Goal: Task Accomplishment & Management: Manage account settings

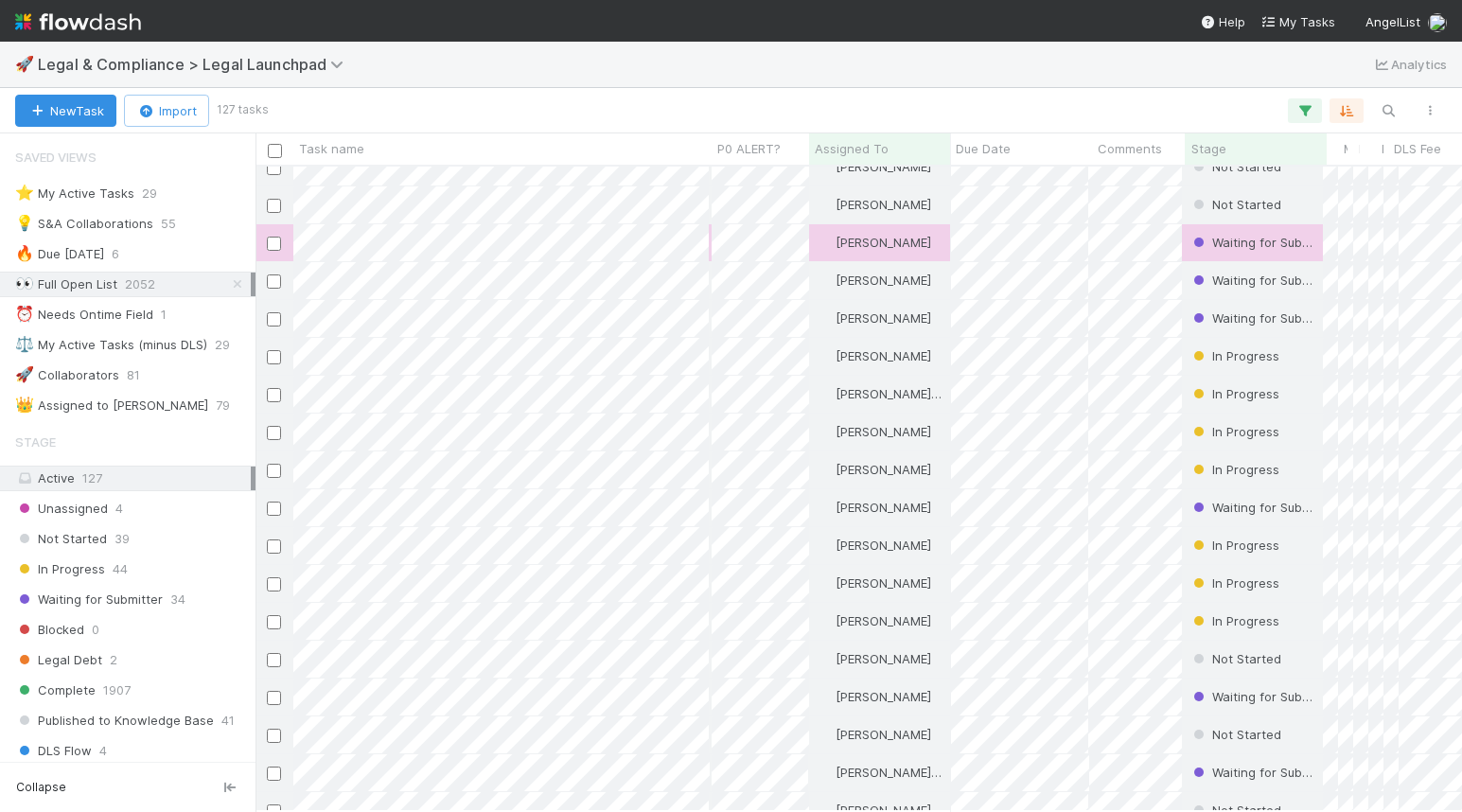
scroll to position [325, 0]
click at [126, 195] on div "⭐ My Active Tasks" at bounding box center [75, 193] width 119 height 24
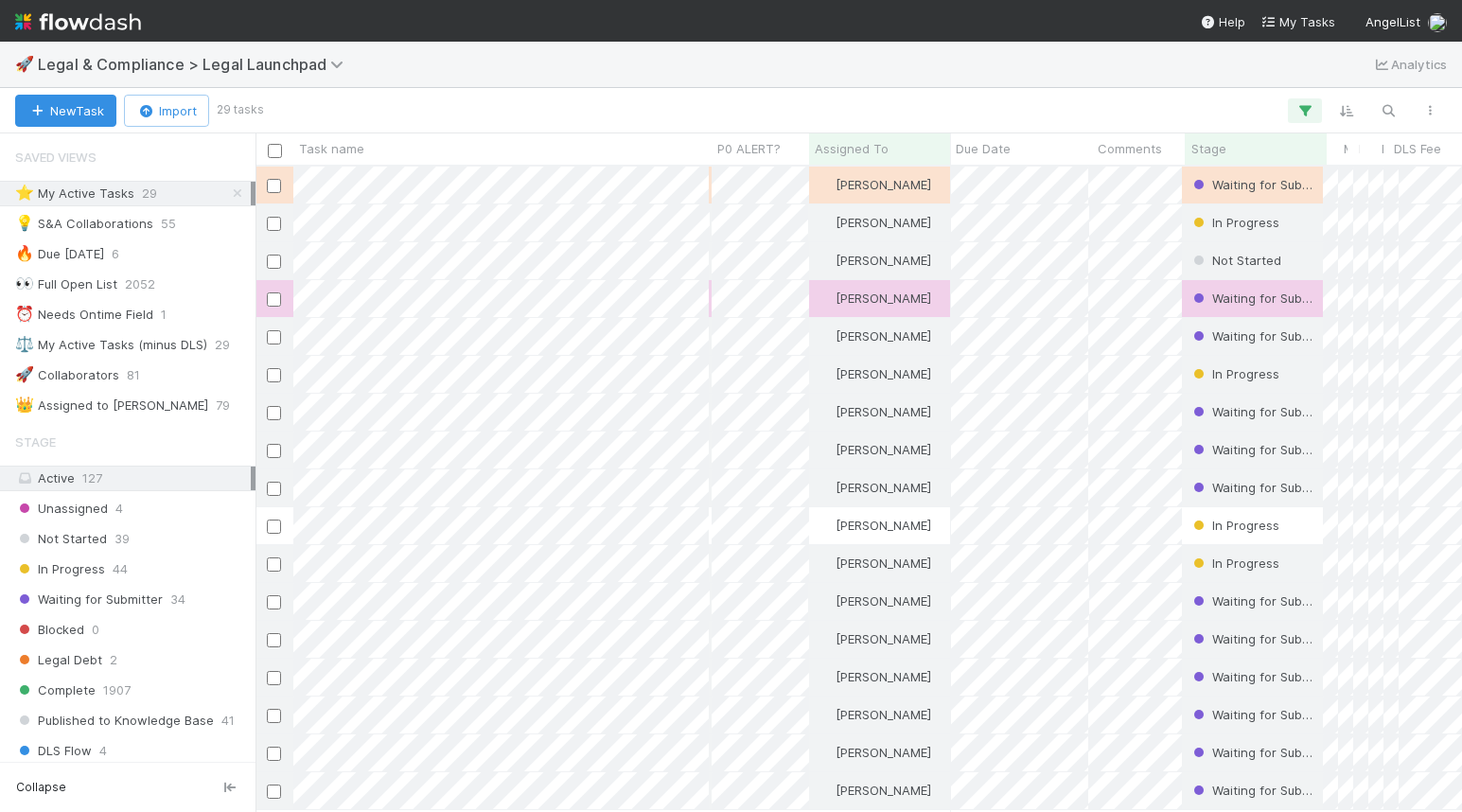
scroll to position [644, 1207]
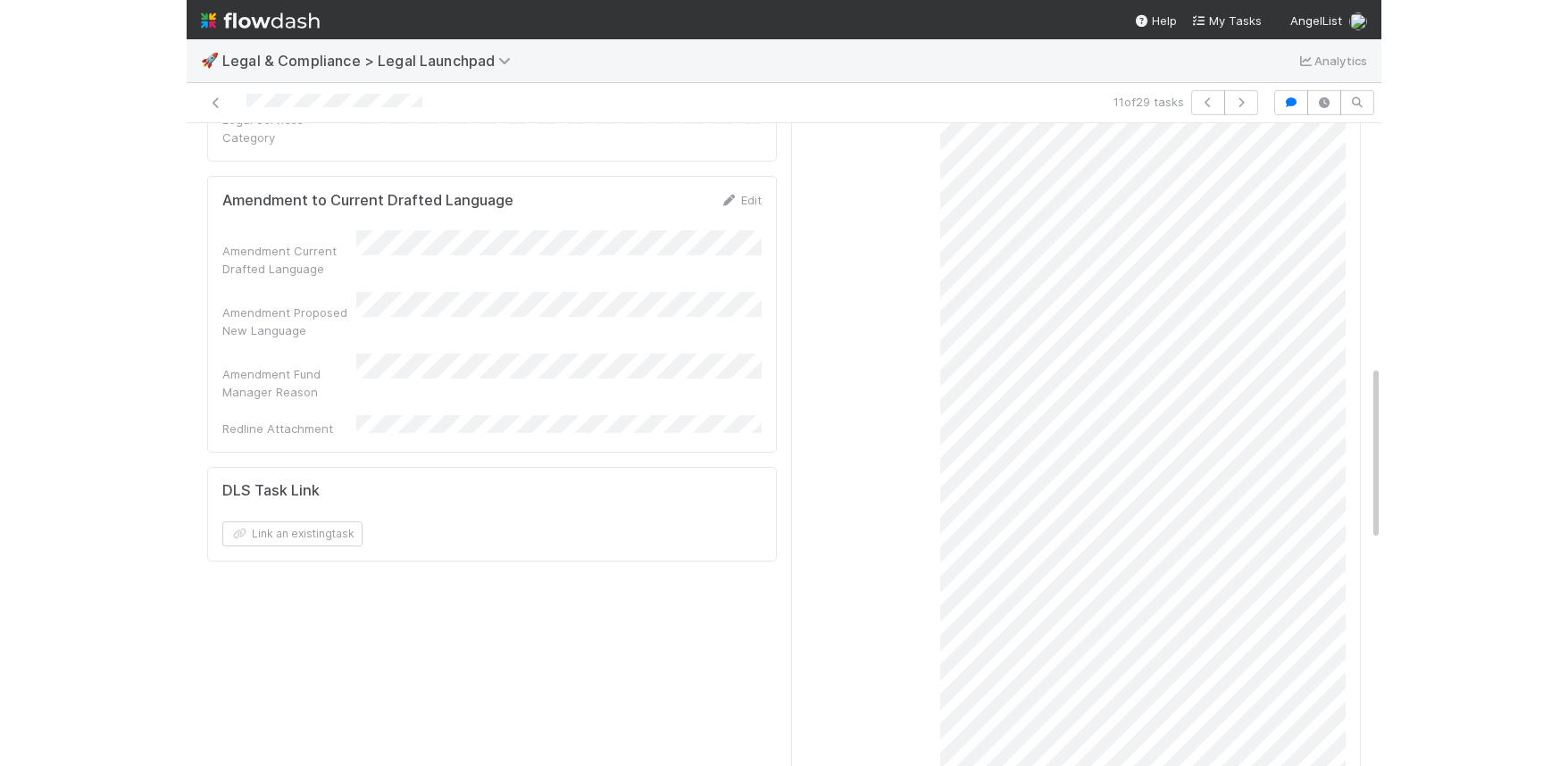
scroll to position [905, 0]
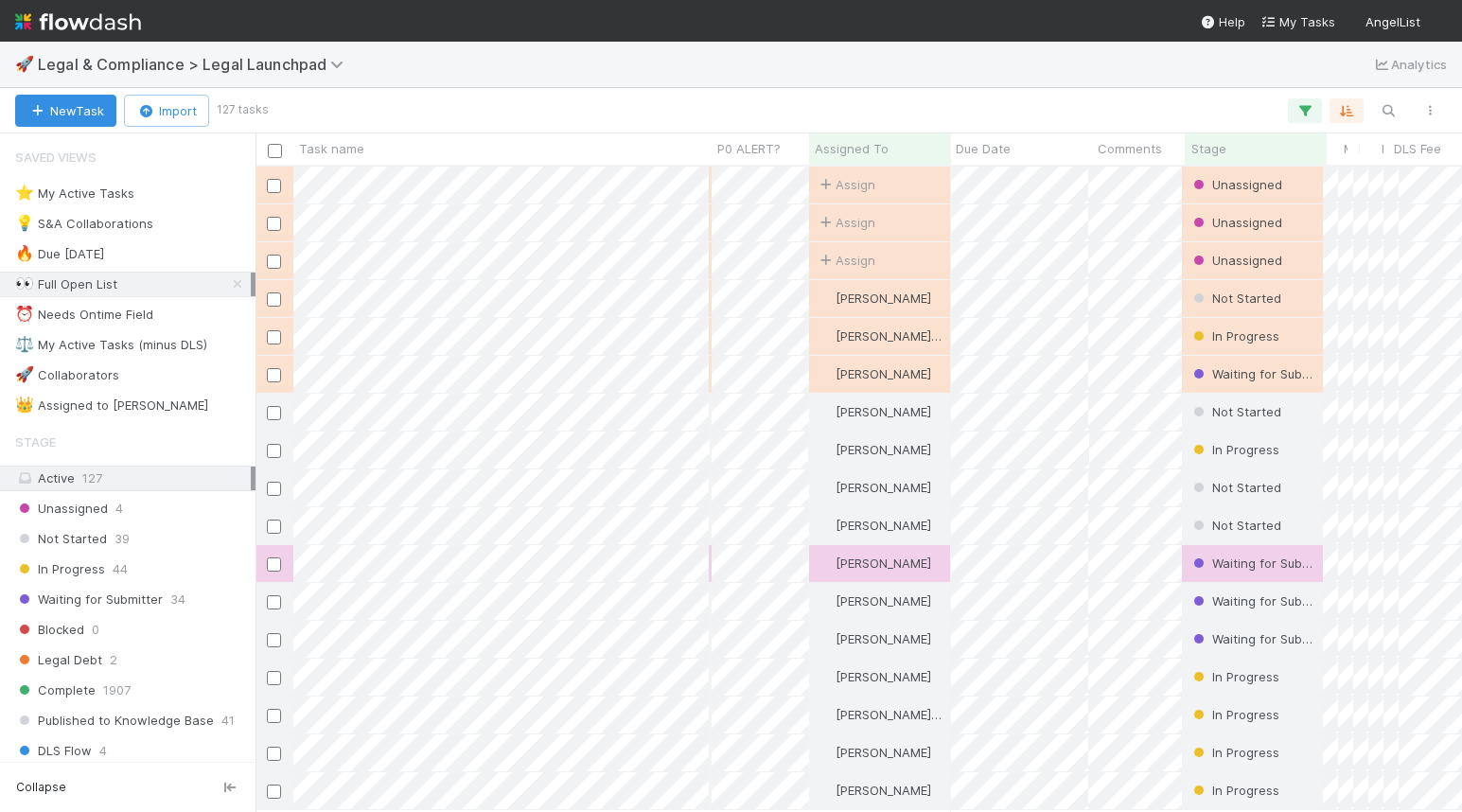
scroll to position [644, 1207]
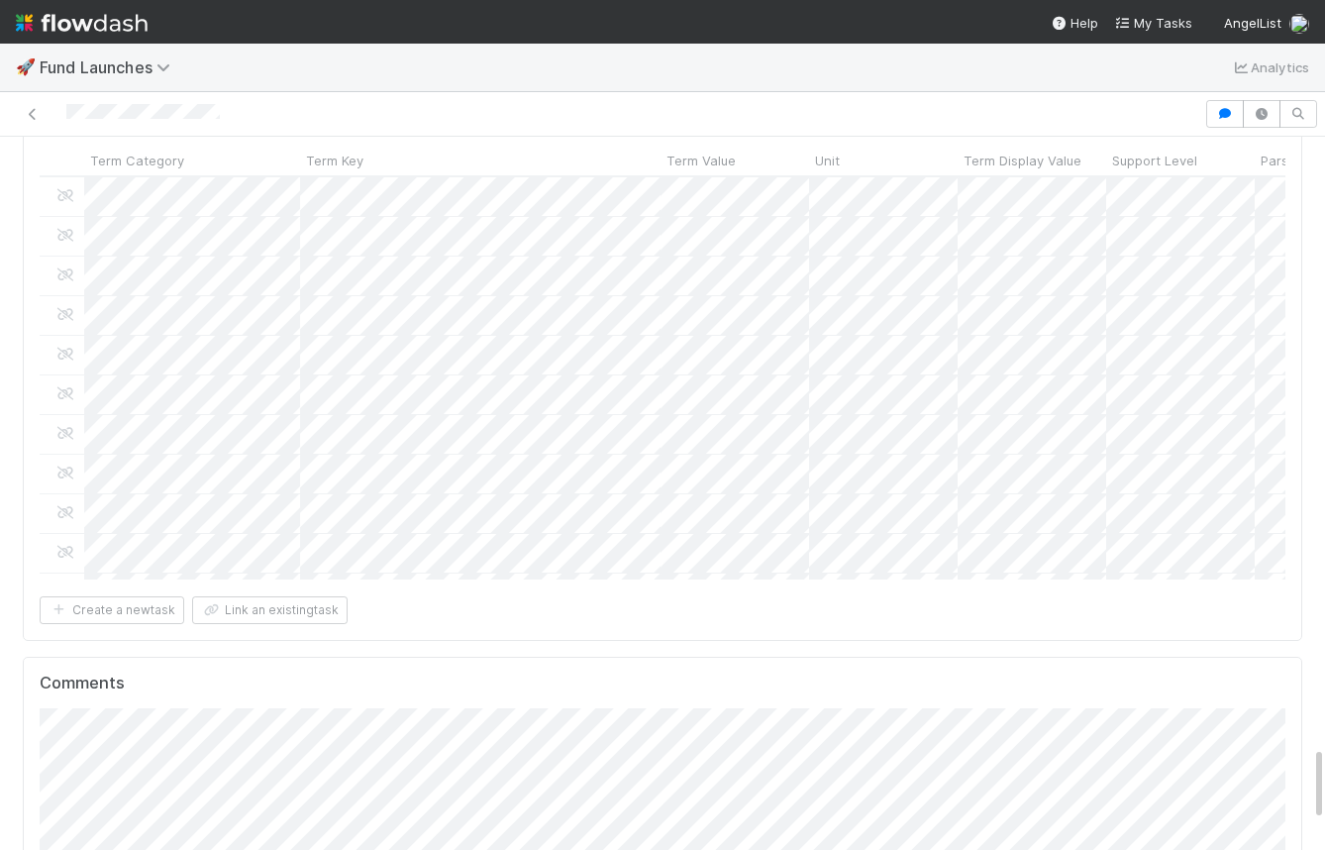
scroll to position [58, 0]
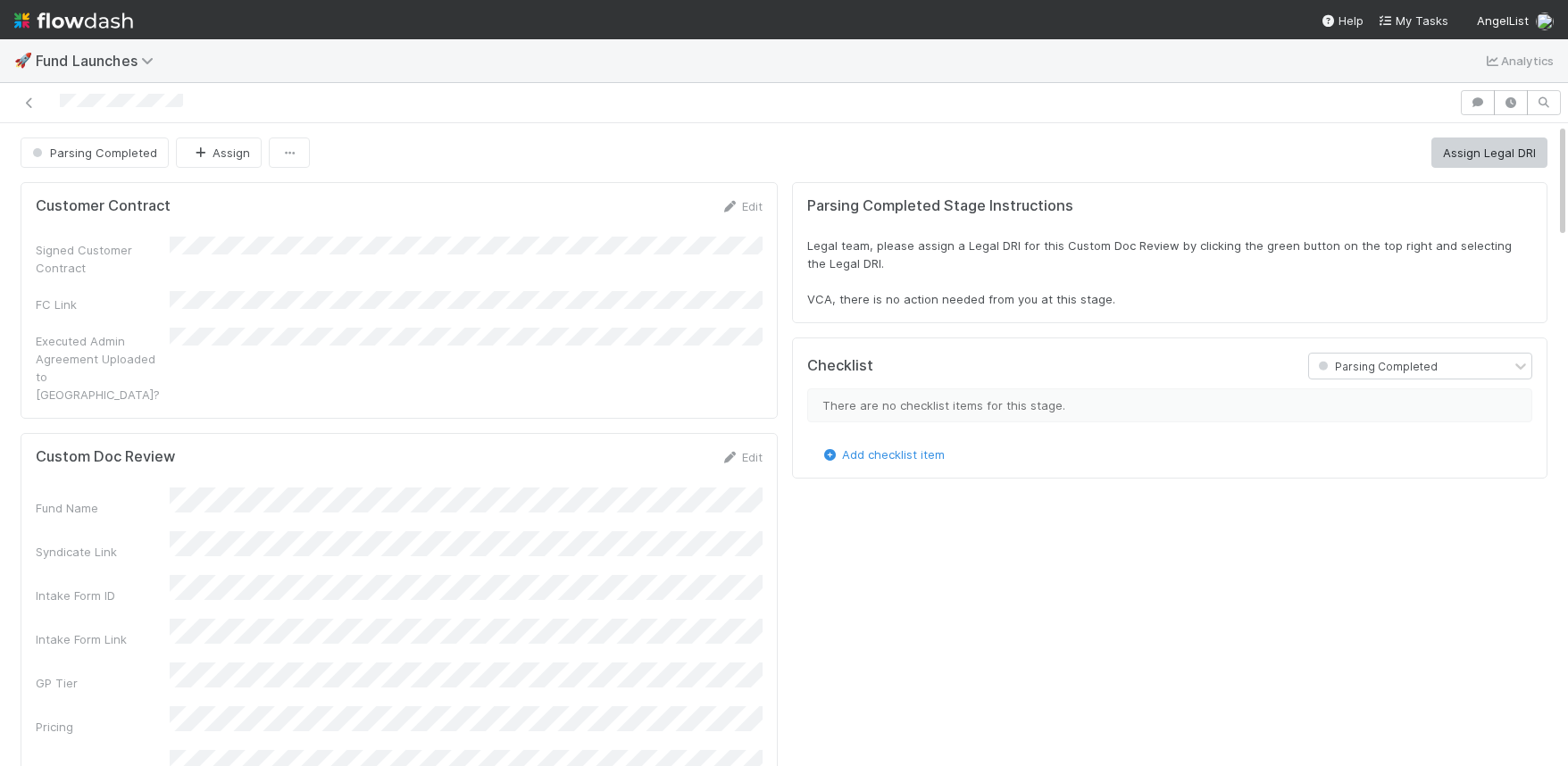
scroll to position [362, 1497]
click at [1468, 151] on button "Assign Legal DRI" at bounding box center [1489, 152] width 116 height 31
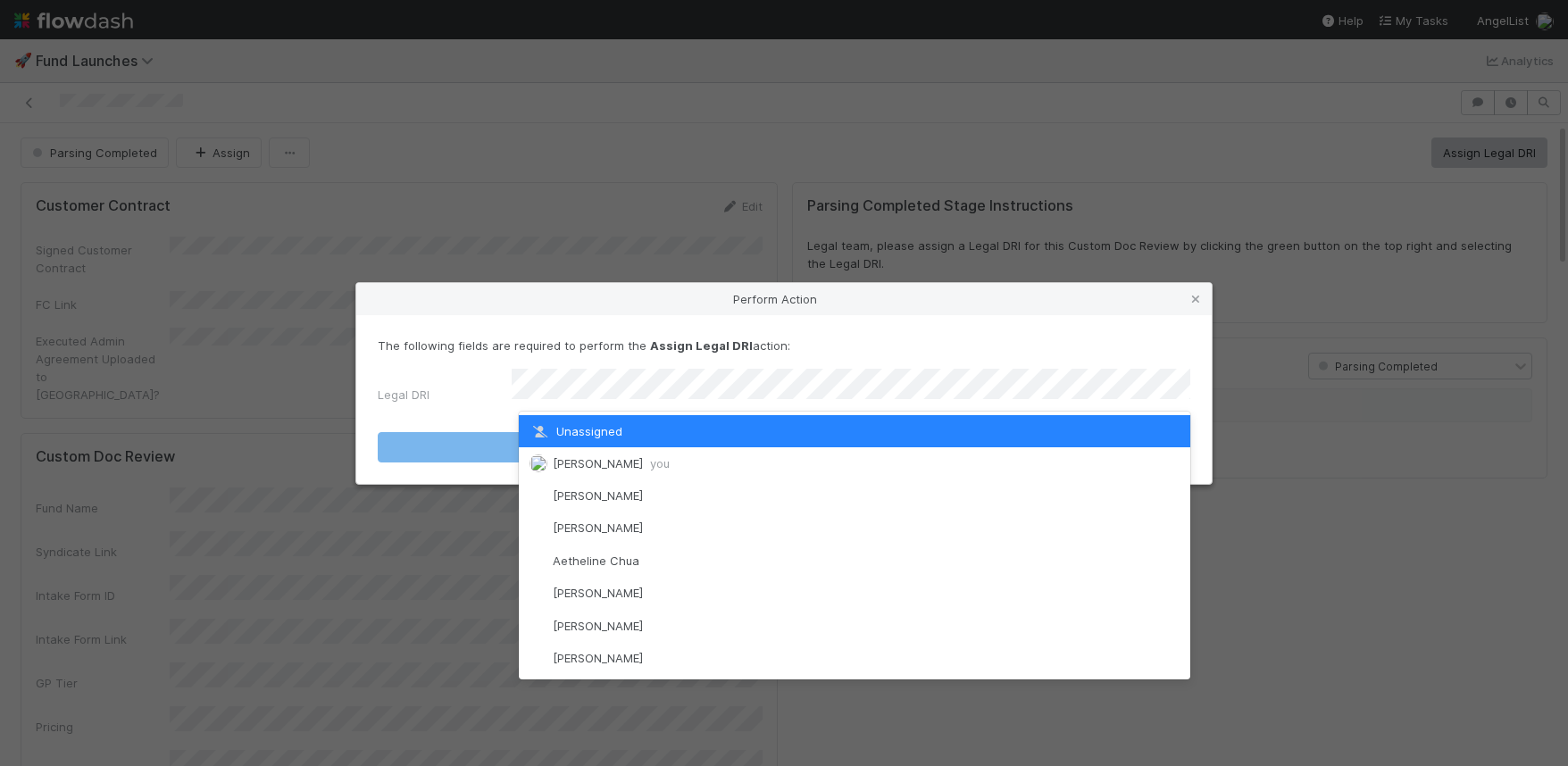
click at [853, 440] on div "Unassigned" at bounding box center [854, 431] width 672 height 32
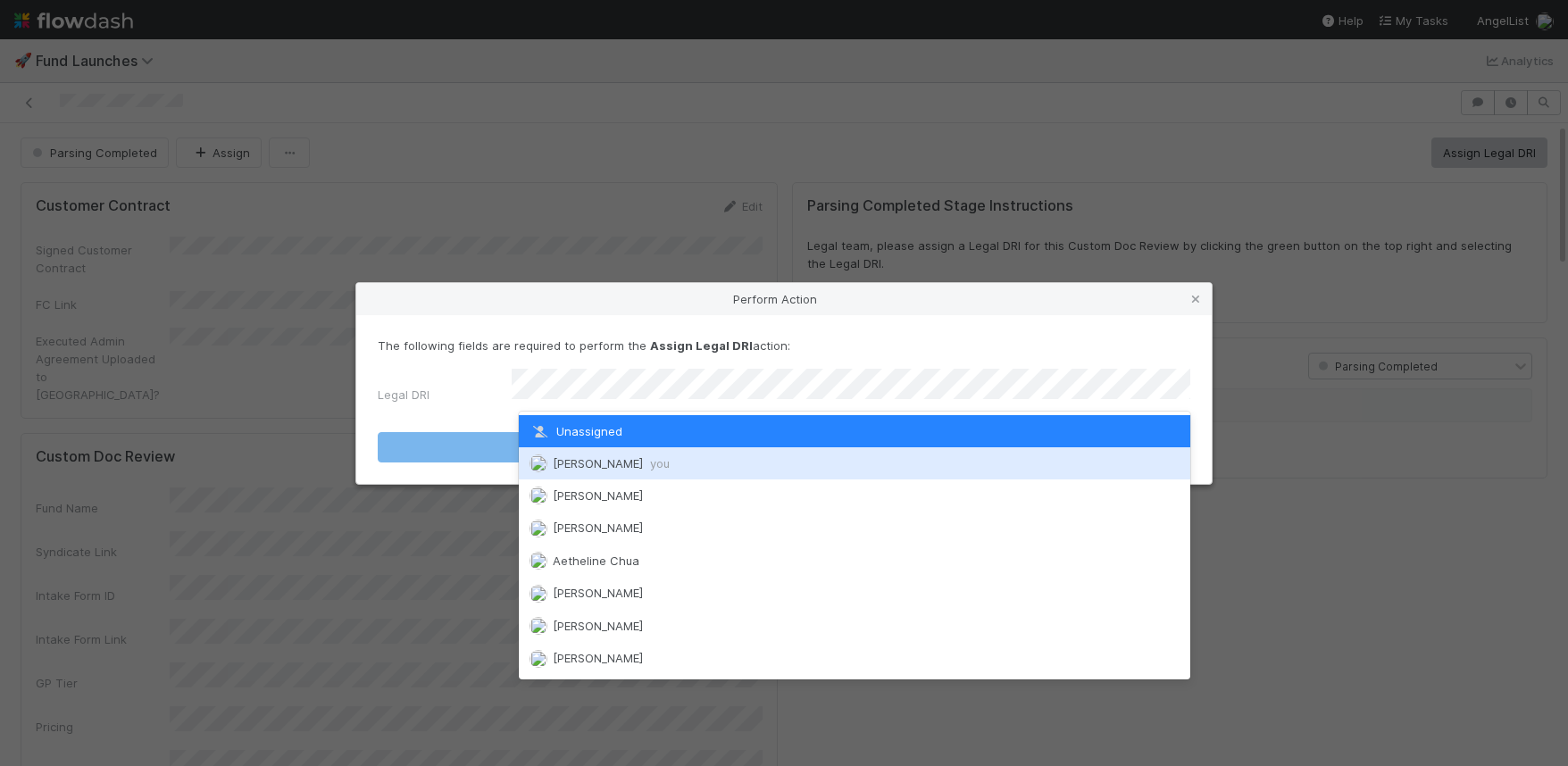
click at [749, 455] on div "Scarlett Grabowska you" at bounding box center [854, 463] width 672 height 32
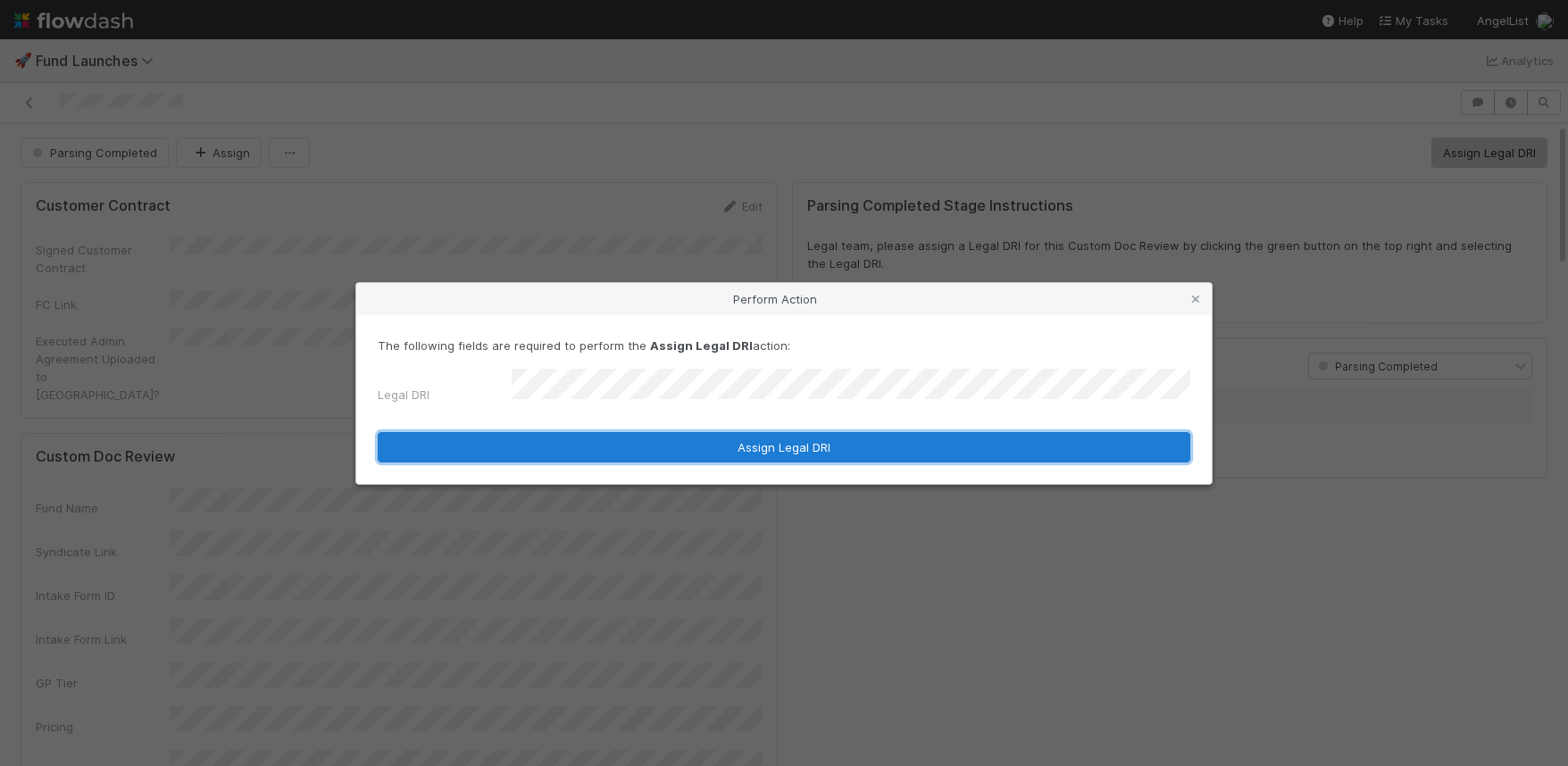
click at [718, 447] on button "Assign Legal DRI" at bounding box center [784, 447] width 812 height 31
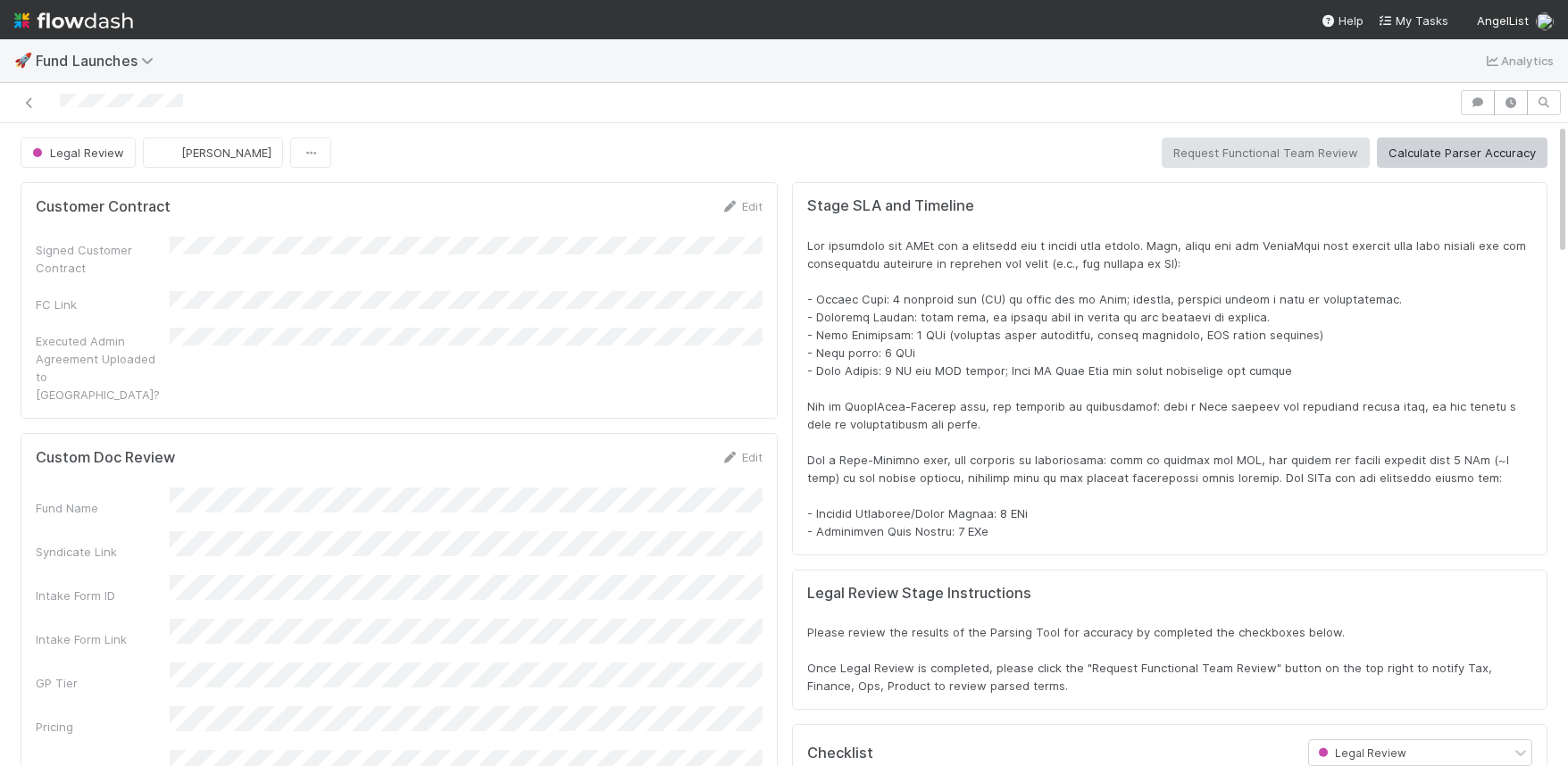
click at [60, 102] on div at bounding box center [729, 103] width 1444 height 25
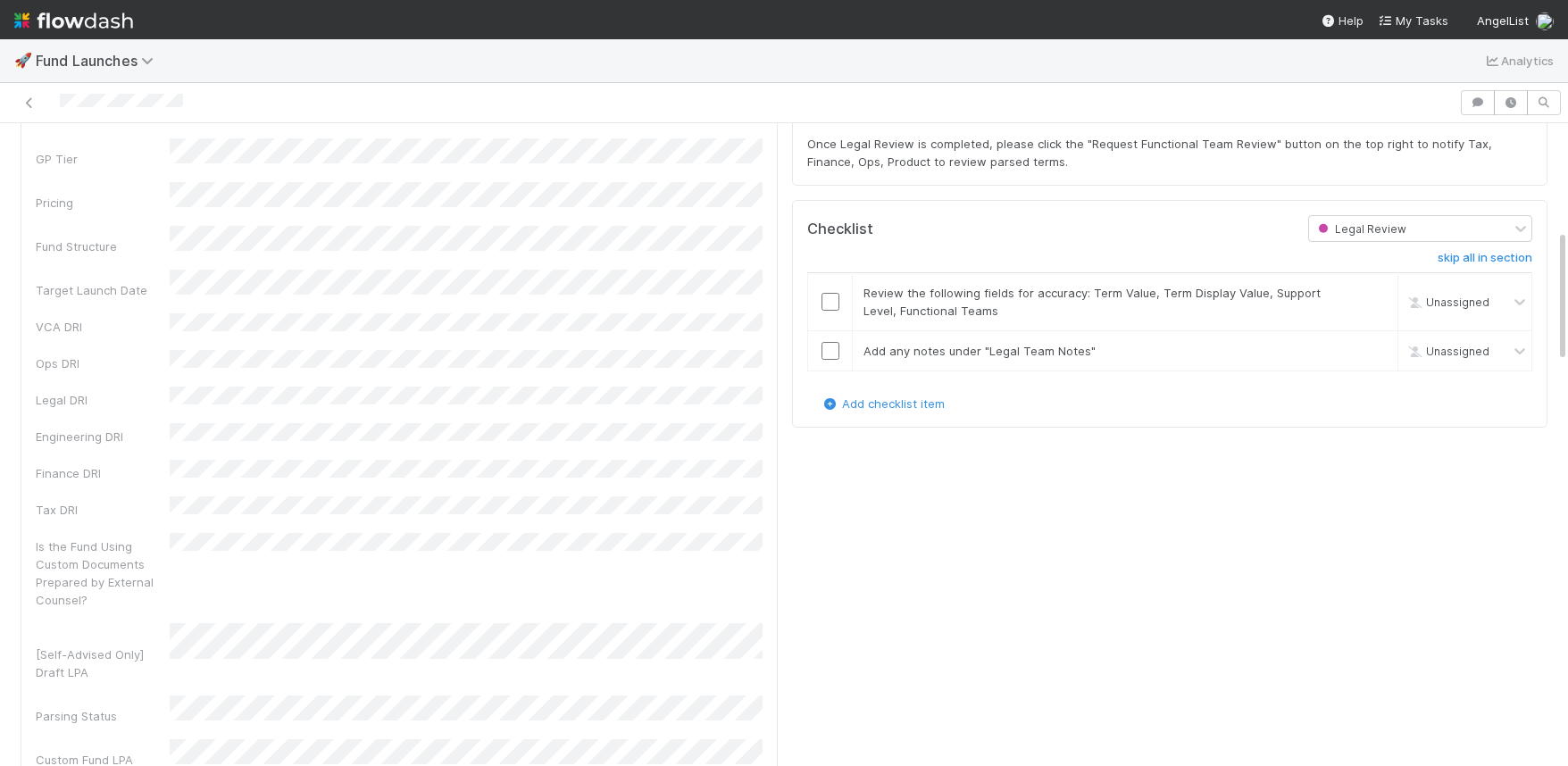
scroll to position [507, 0]
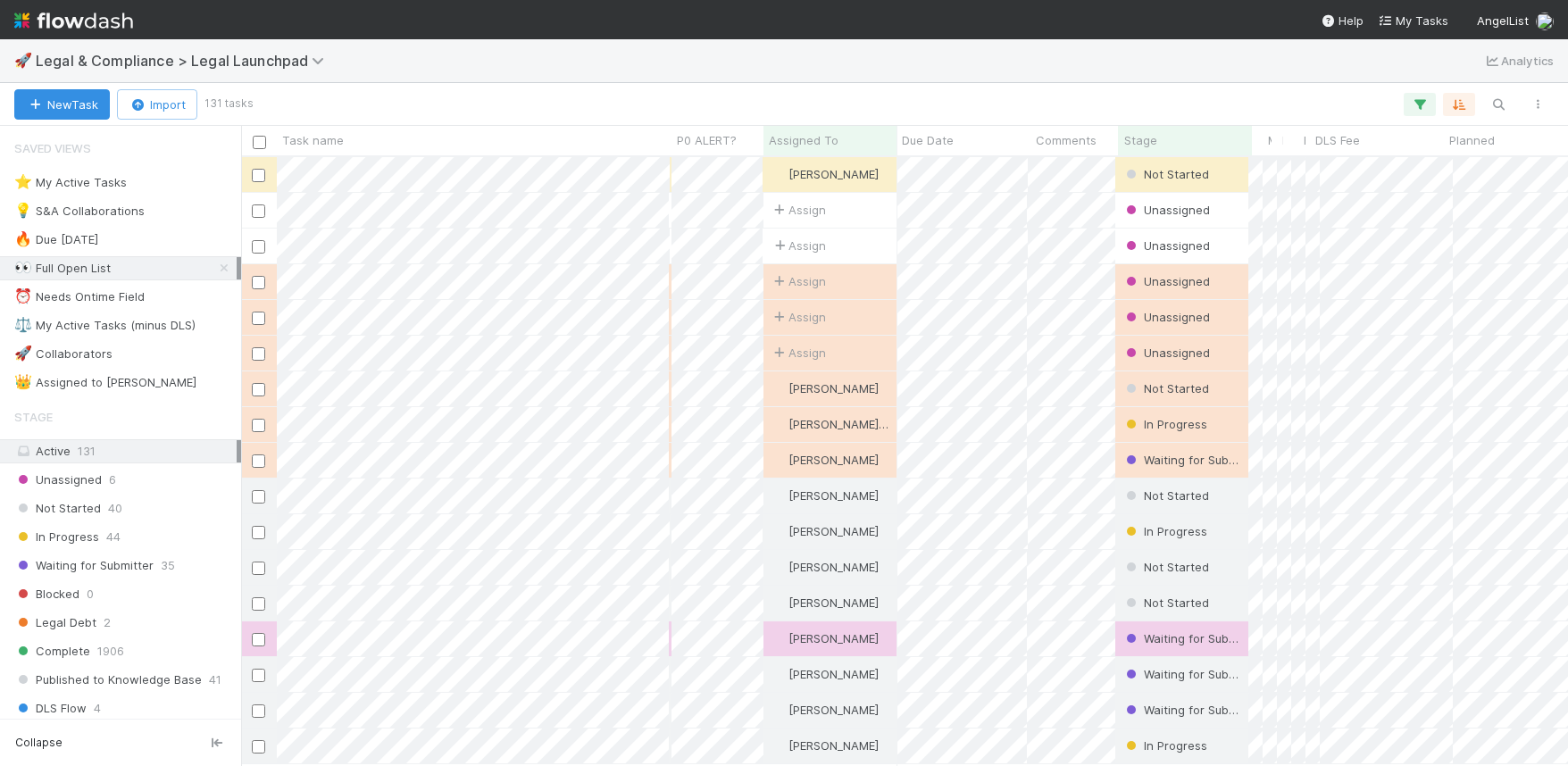
scroll to position [607, 1326]
click at [60, 103] on button "New Task" at bounding box center [62, 105] width 96 height 31
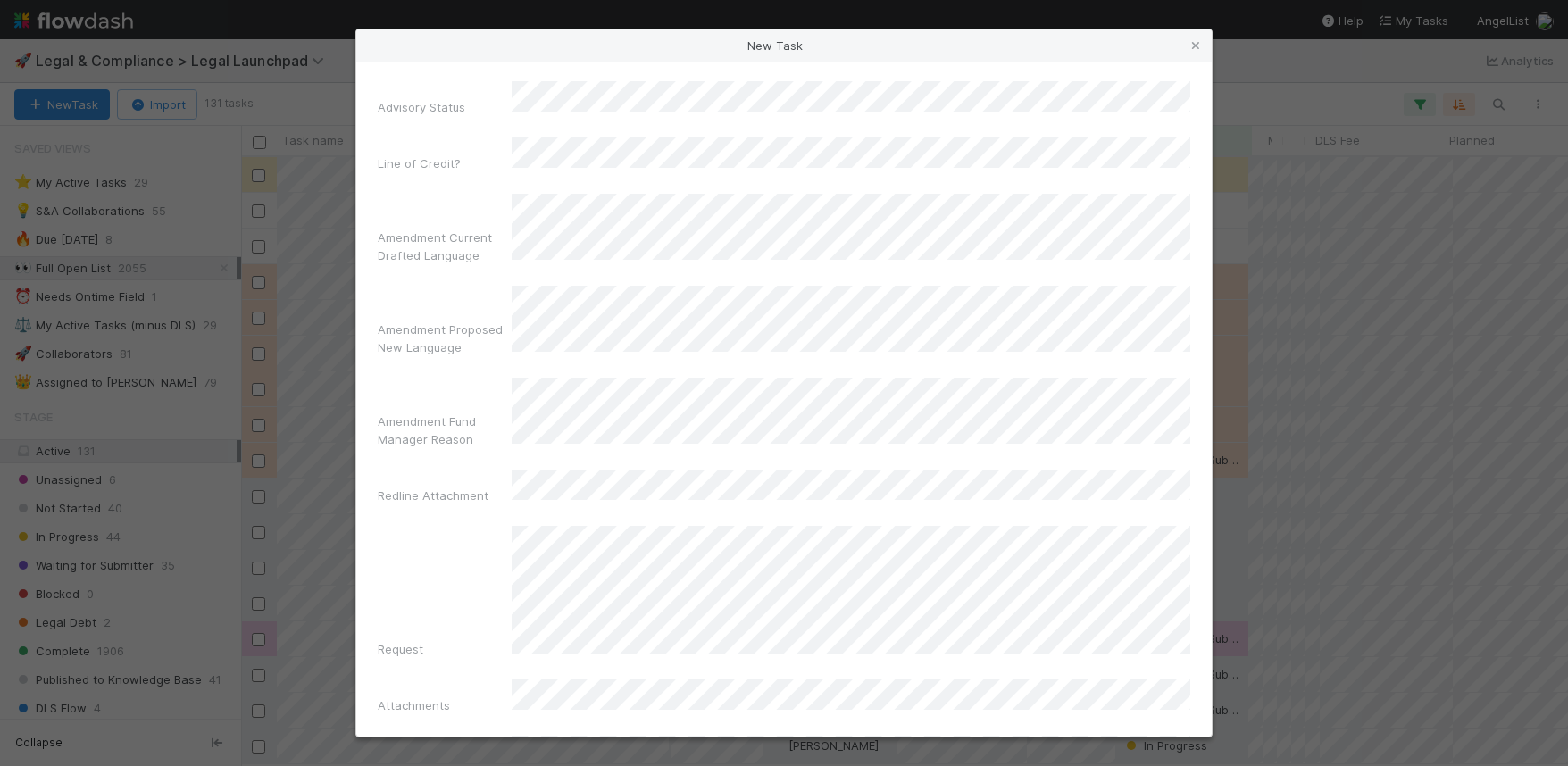
scroll to position [2099, 0]
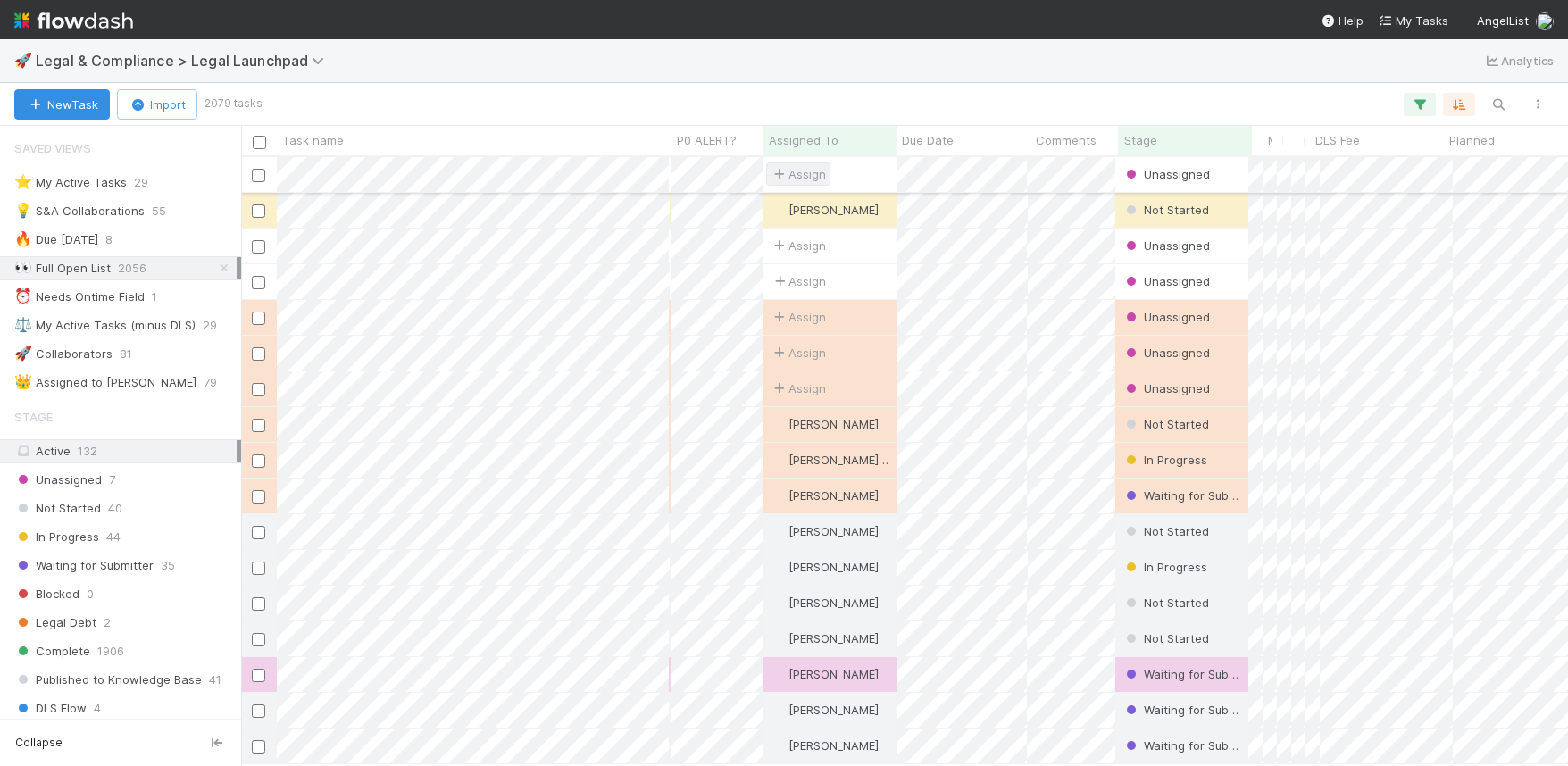
click at [796, 173] on span "Assign" at bounding box center [798, 174] width 55 height 18
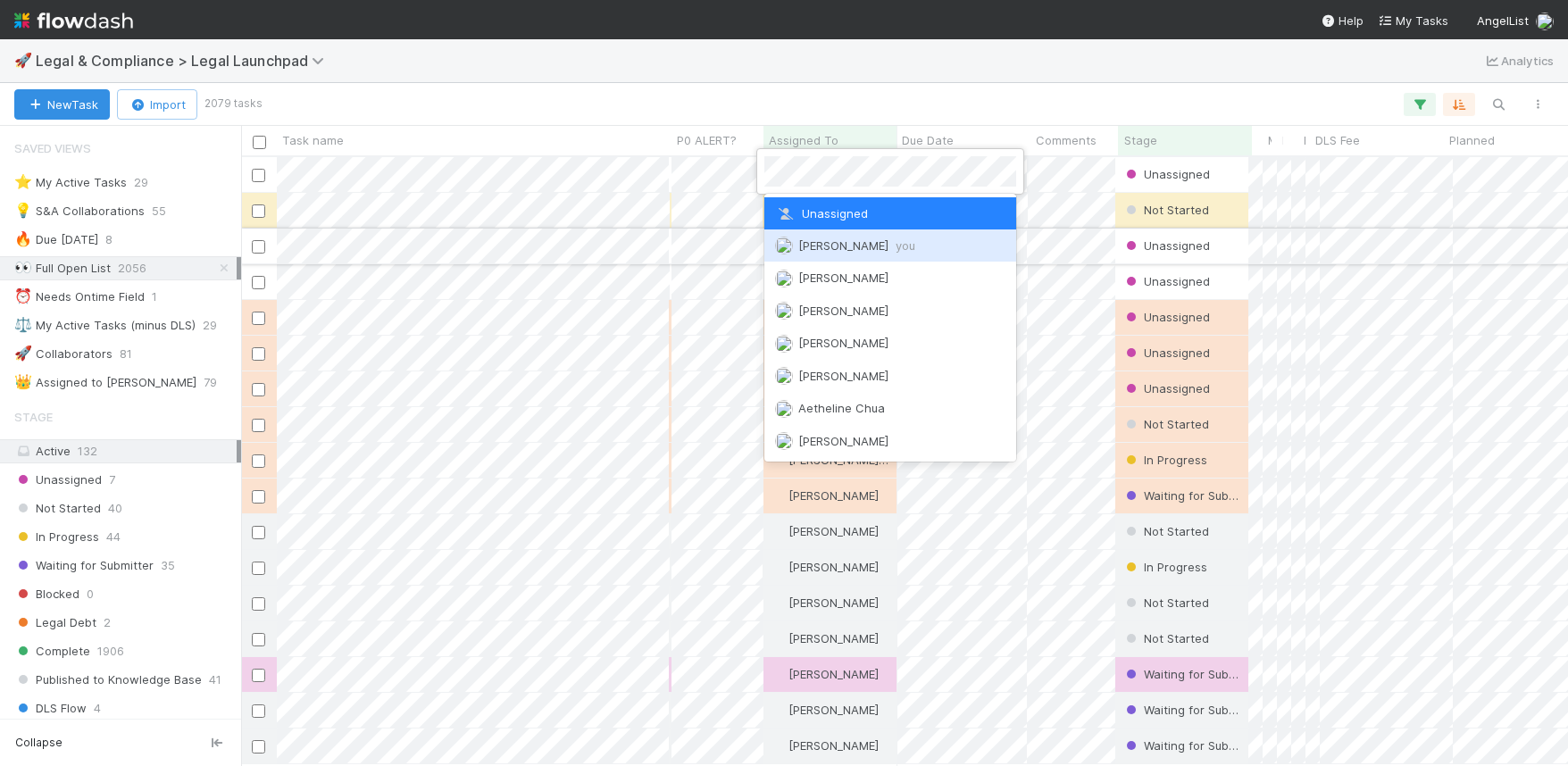
click at [834, 237] on div "Scarlett Grabowska you" at bounding box center [890, 245] width 252 height 32
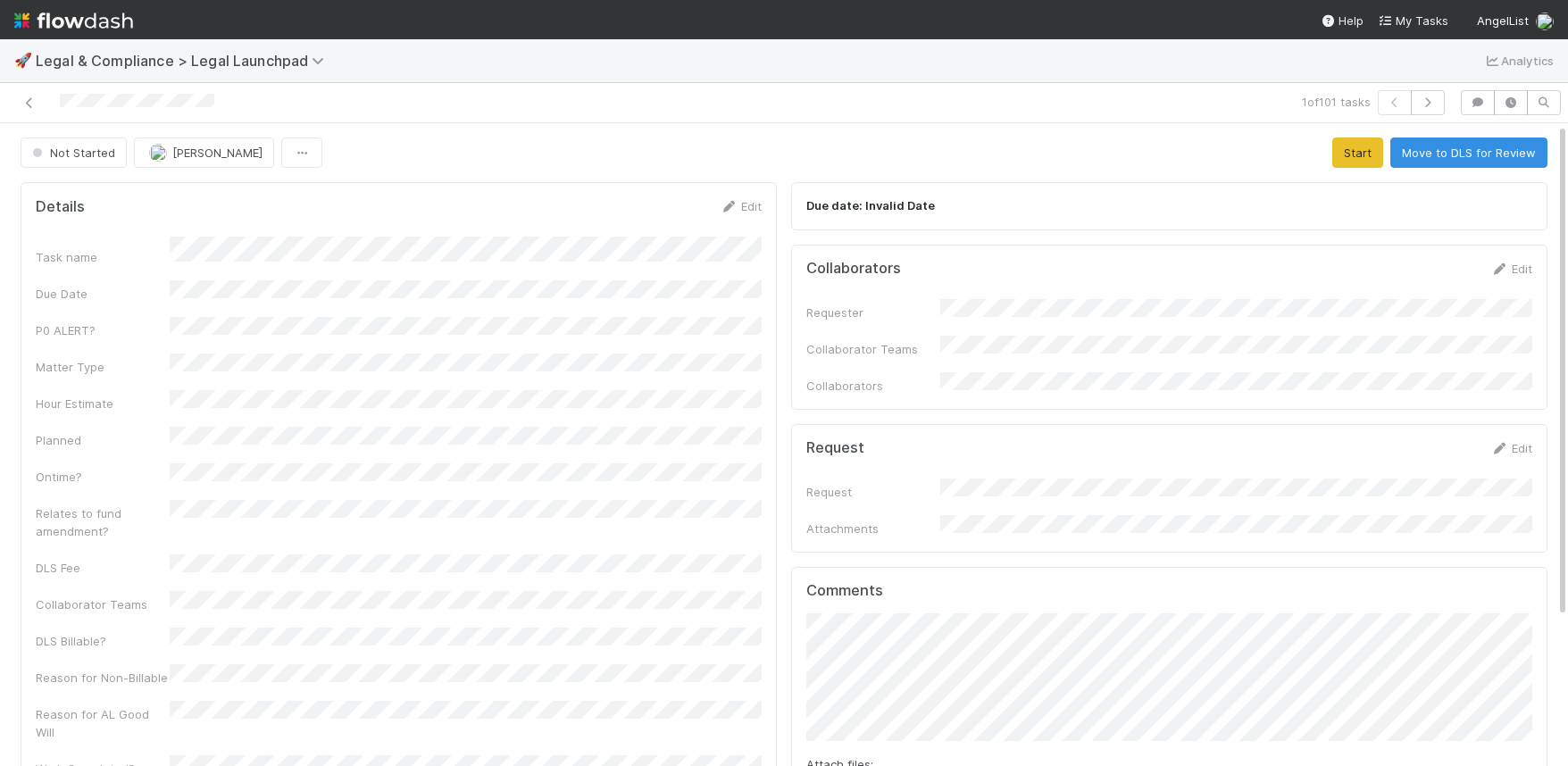
drag, startPoint x: 754, startPoint y: 203, endPoint x: 724, endPoint y: 230, distance: 40.4
click at [754, 203] on link "Edit" at bounding box center [740, 206] width 42 height 14
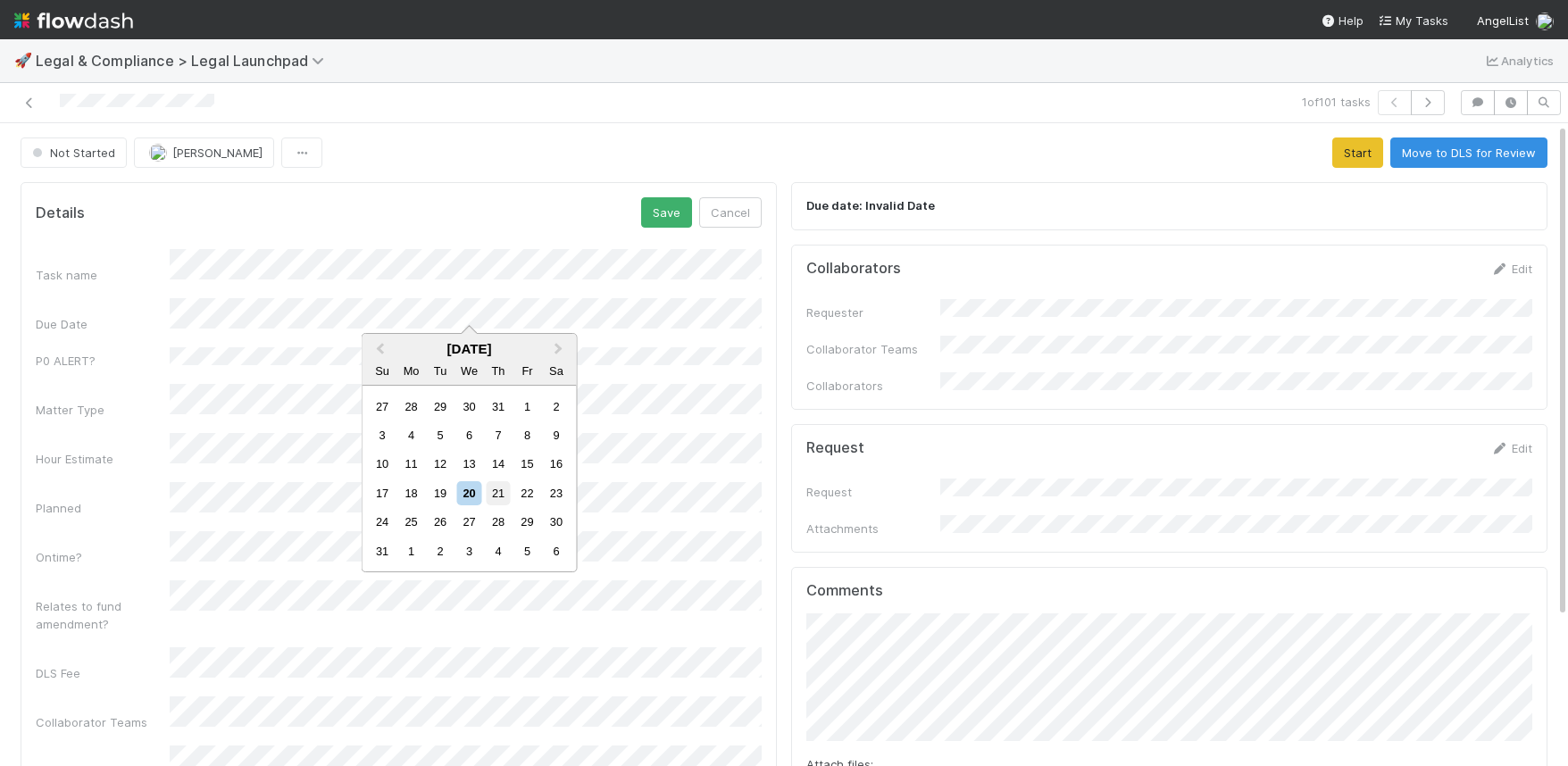
drag, startPoint x: 492, startPoint y: 487, endPoint x: 521, endPoint y: 453, distance: 44.7
click at [492, 487] on div "21" at bounding box center [498, 493] width 24 height 24
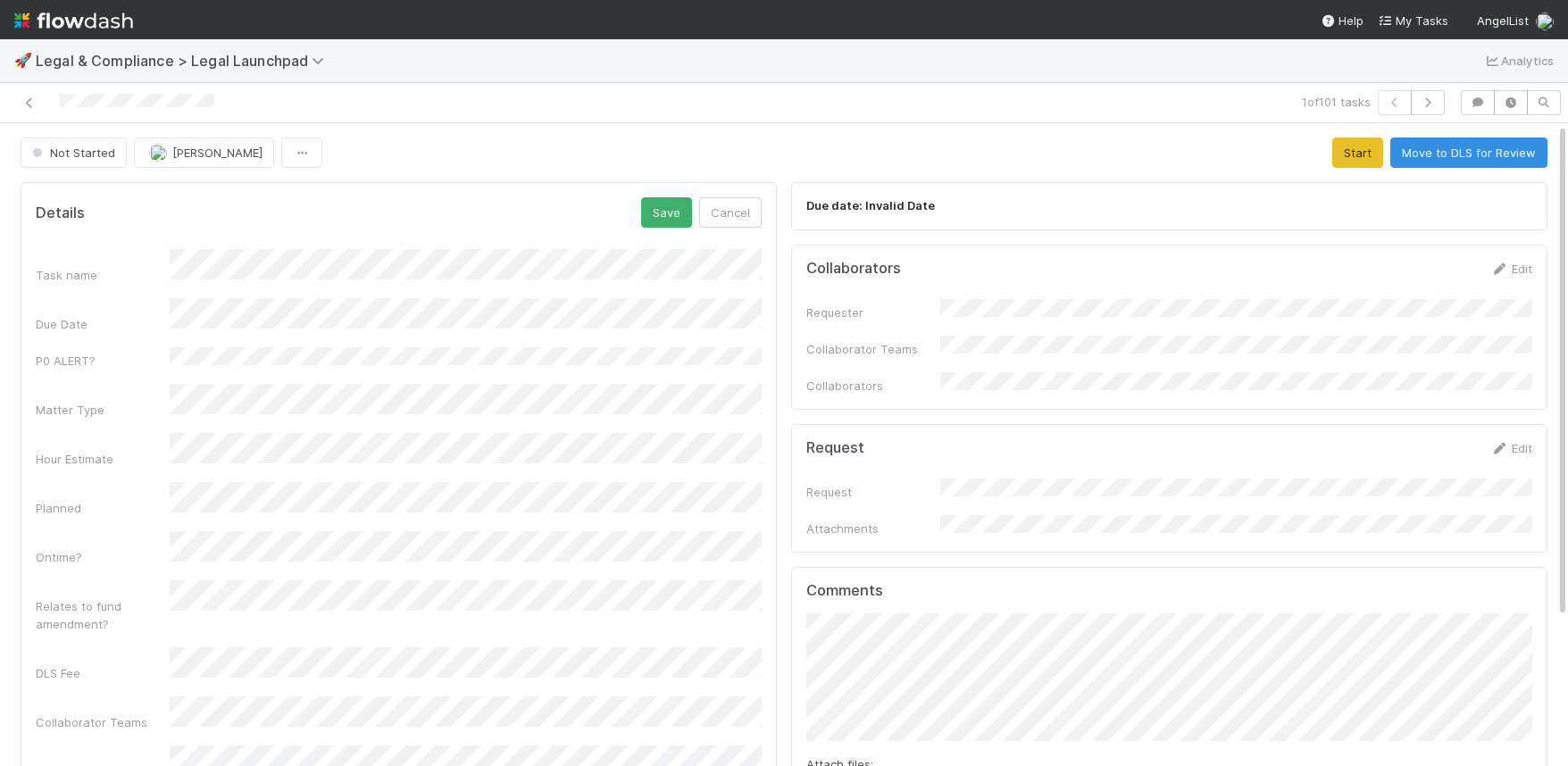
click at [661, 228] on form "Details Save Cancel Task name Due Date P0 ALERT? Matter Type Hour Estimate Plan…" at bounding box center [399, 614] width 726 height 834
click at [656, 217] on button "Save" at bounding box center [666, 213] width 50 height 31
click at [754, 207] on link "Edit" at bounding box center [740, 206] width 42 height 14
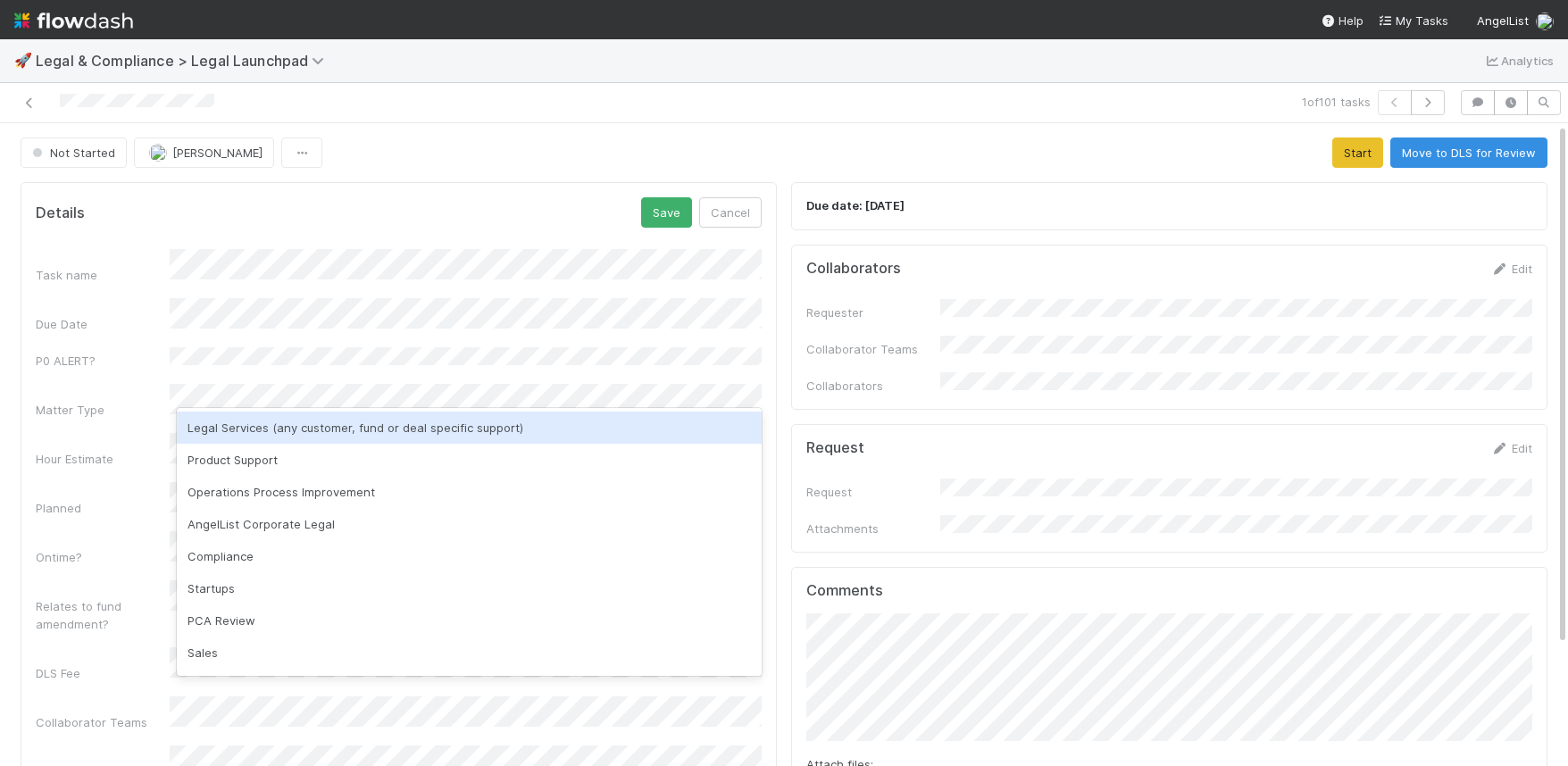
click at [234, 422] on div "Legal Services (any customer, fund or deal specific support)" at bounding box center [469, 428] width 585 height 32
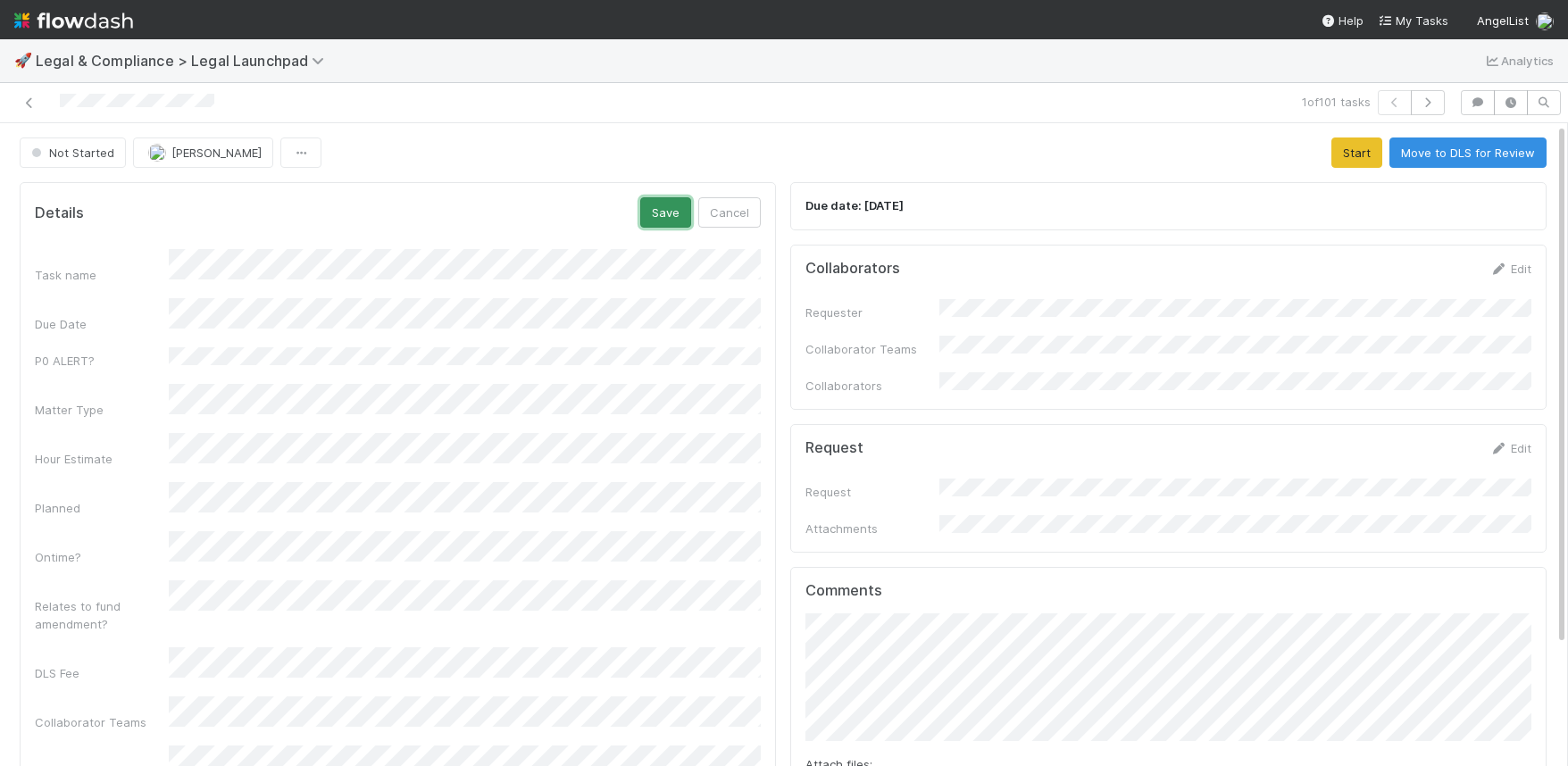
click at [672, 206] on button "Save" at bounding box center [665, 213] width 50 height 31
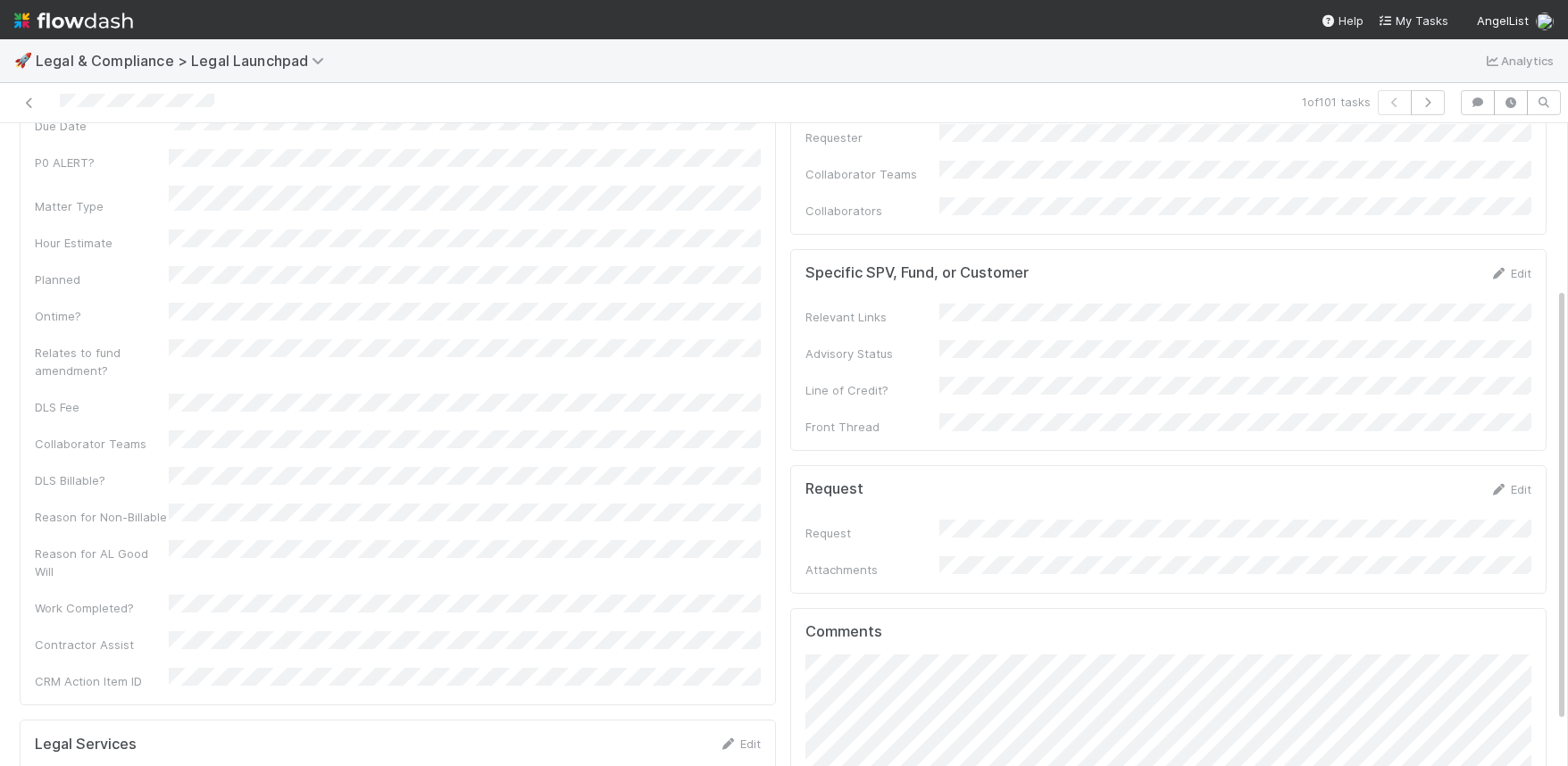
scroll to position [309, 0]
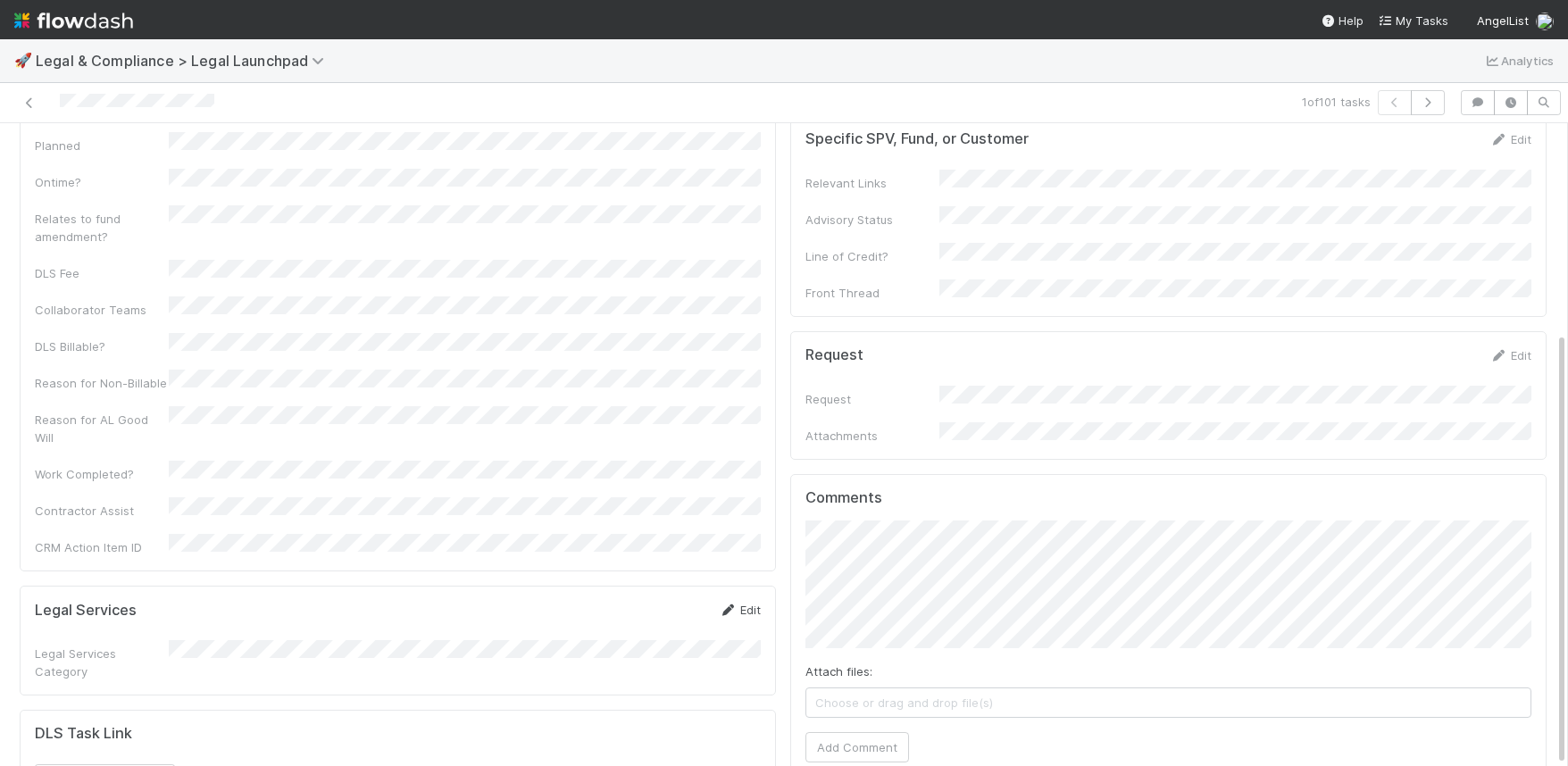
click at [739, 602] on link "Edit" at bounding box center [739, 609] width 42 height 14
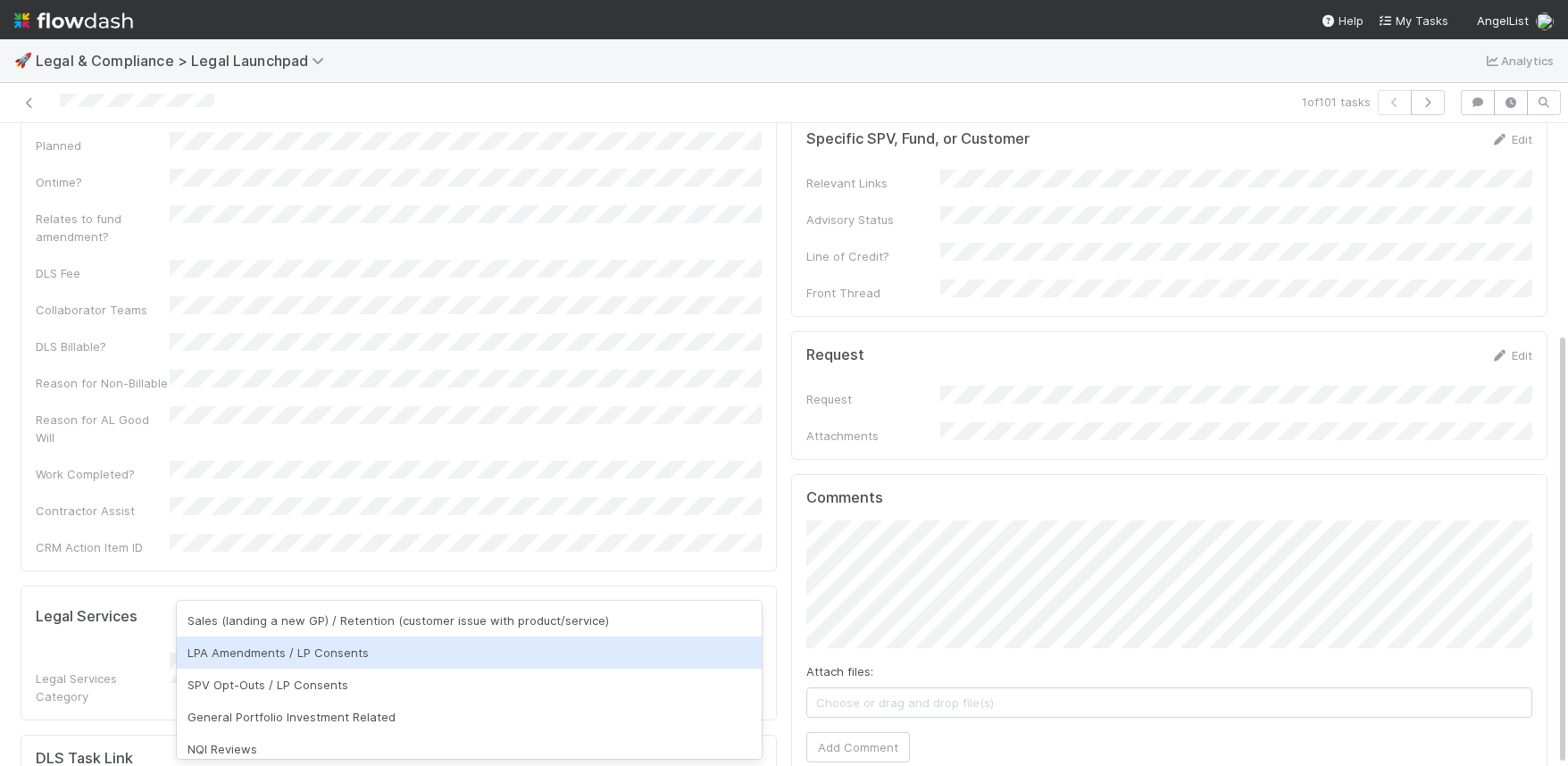
scroll to position [492, 0]
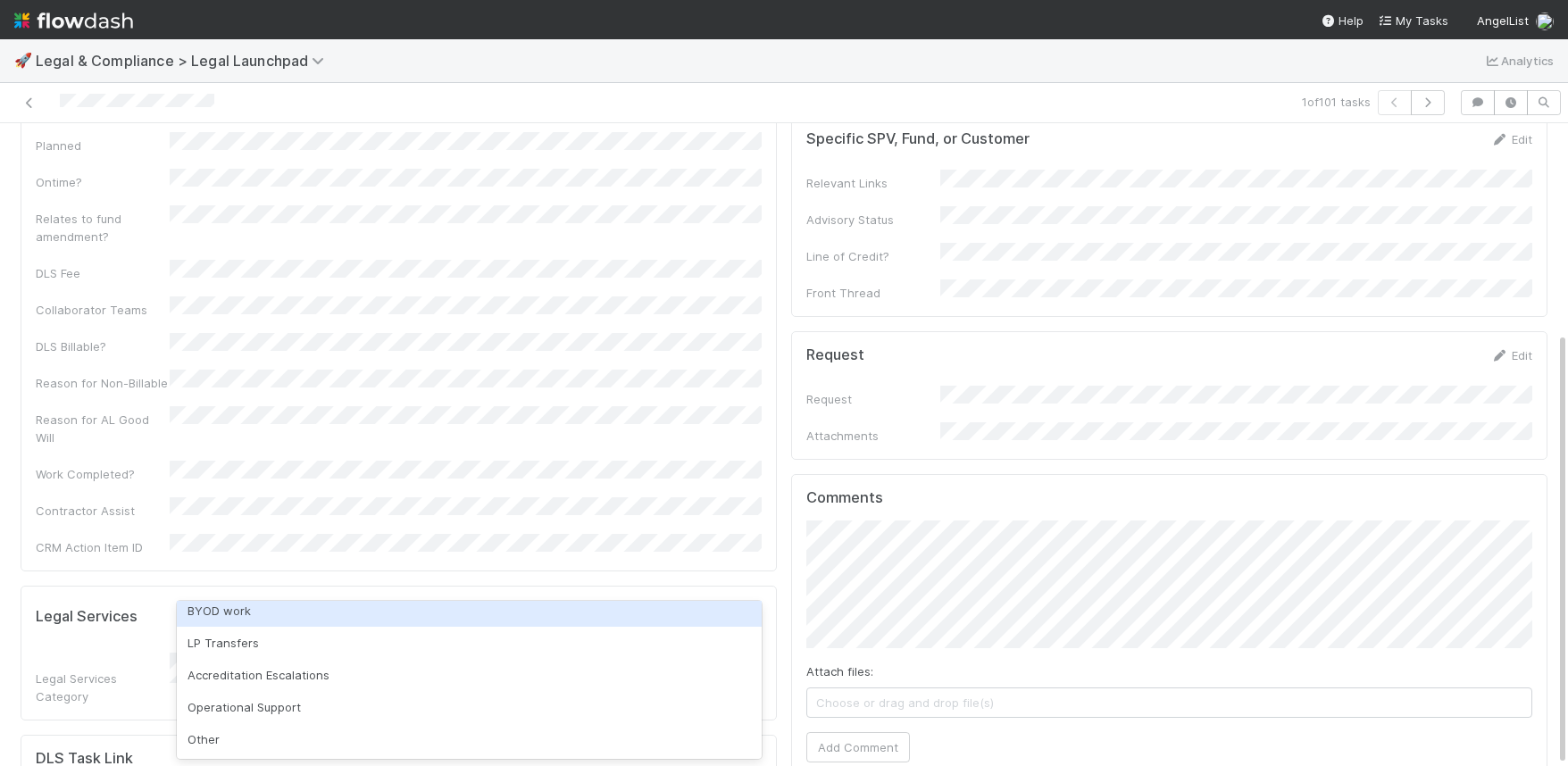
click at [439, 614] on div "BYOD work" at bounding box center [469, 610] width 585 height 32
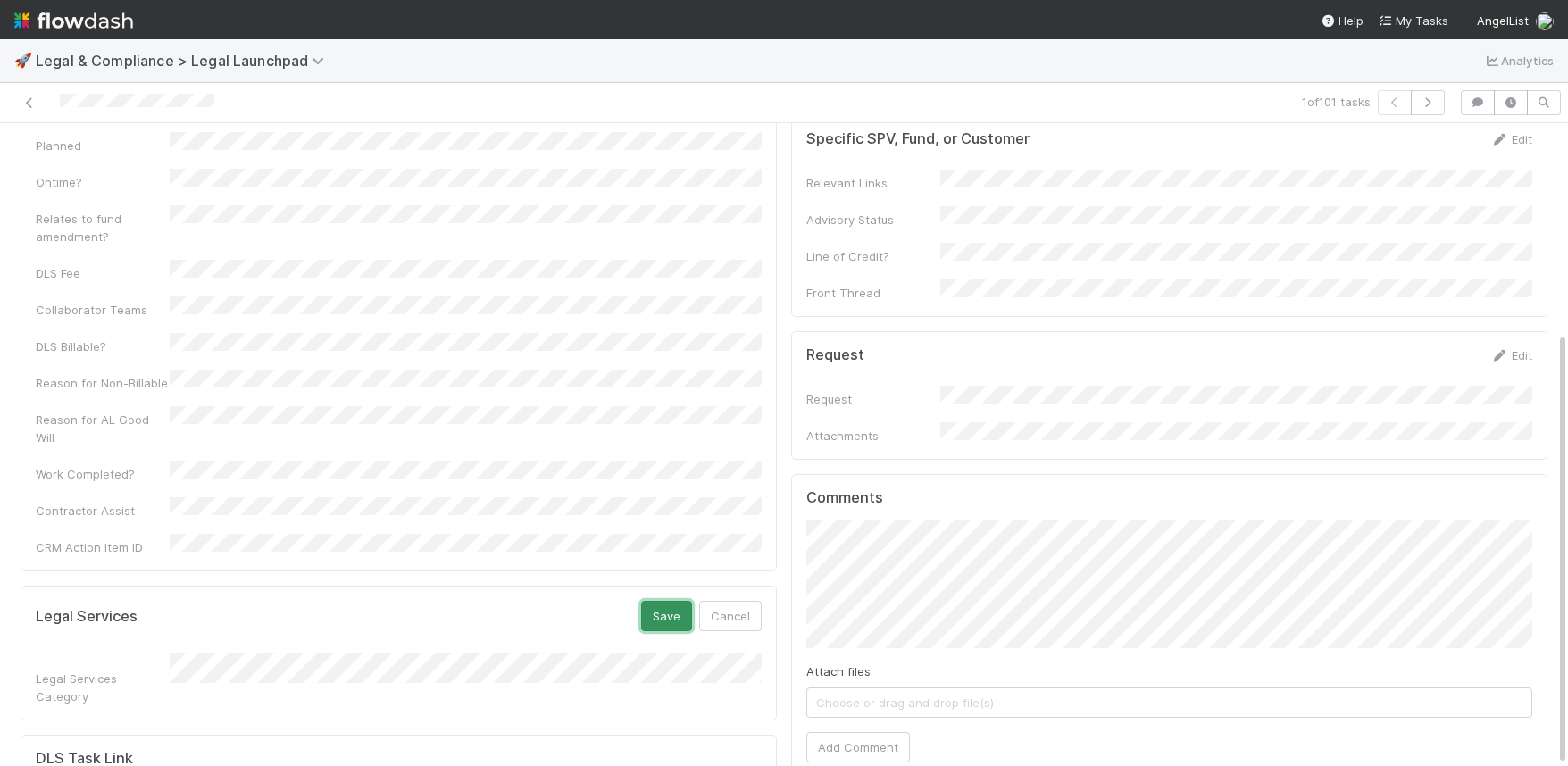
drag, startPoint x: 670, startPoint y: 525, endPoint x: 672, endPoint y: 543, distance: 18.1
click at [670, 600] on button "Save" at bounding box center [666, 616] width 50 height 31
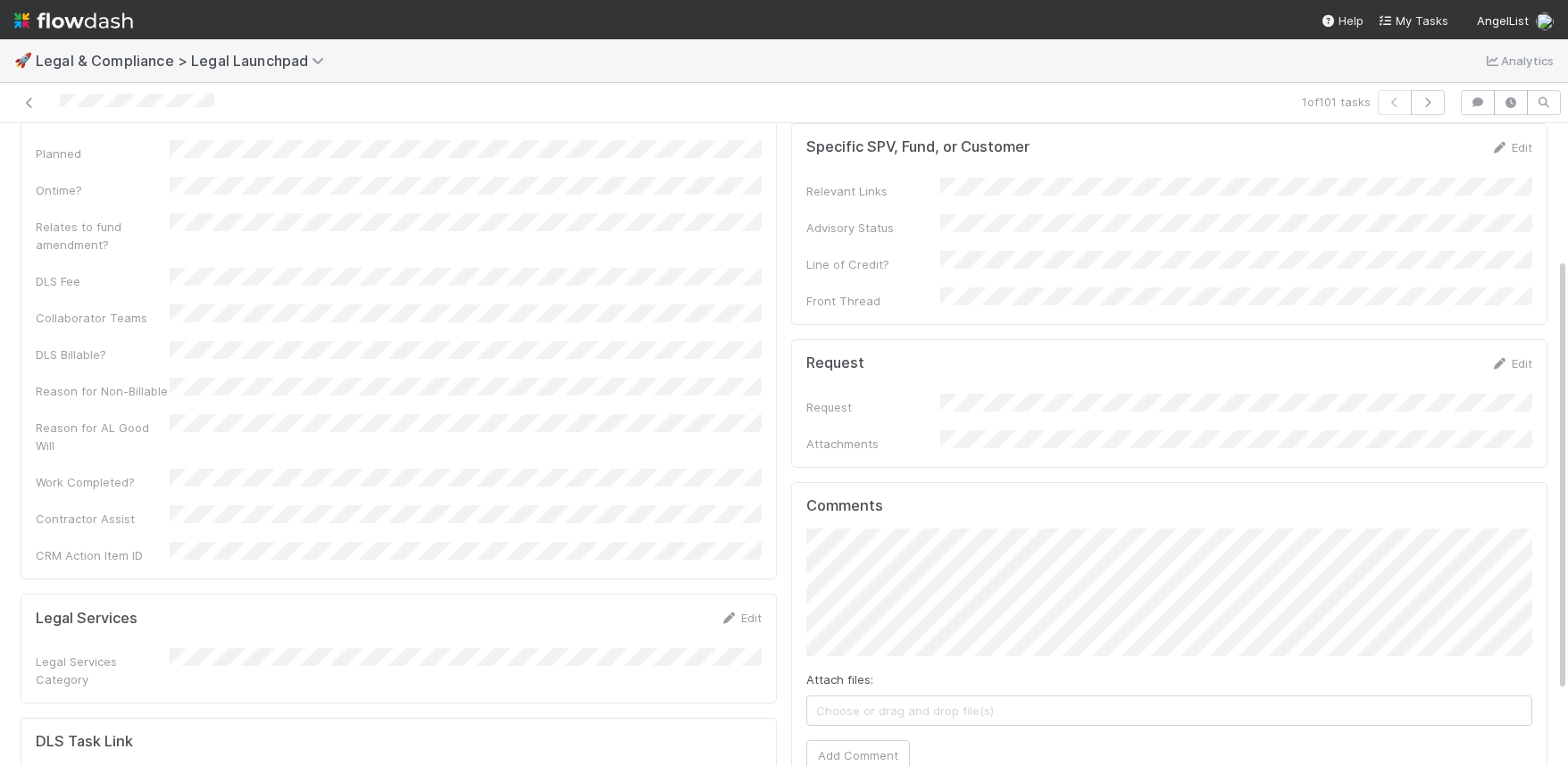
scroll to position [0, 0]
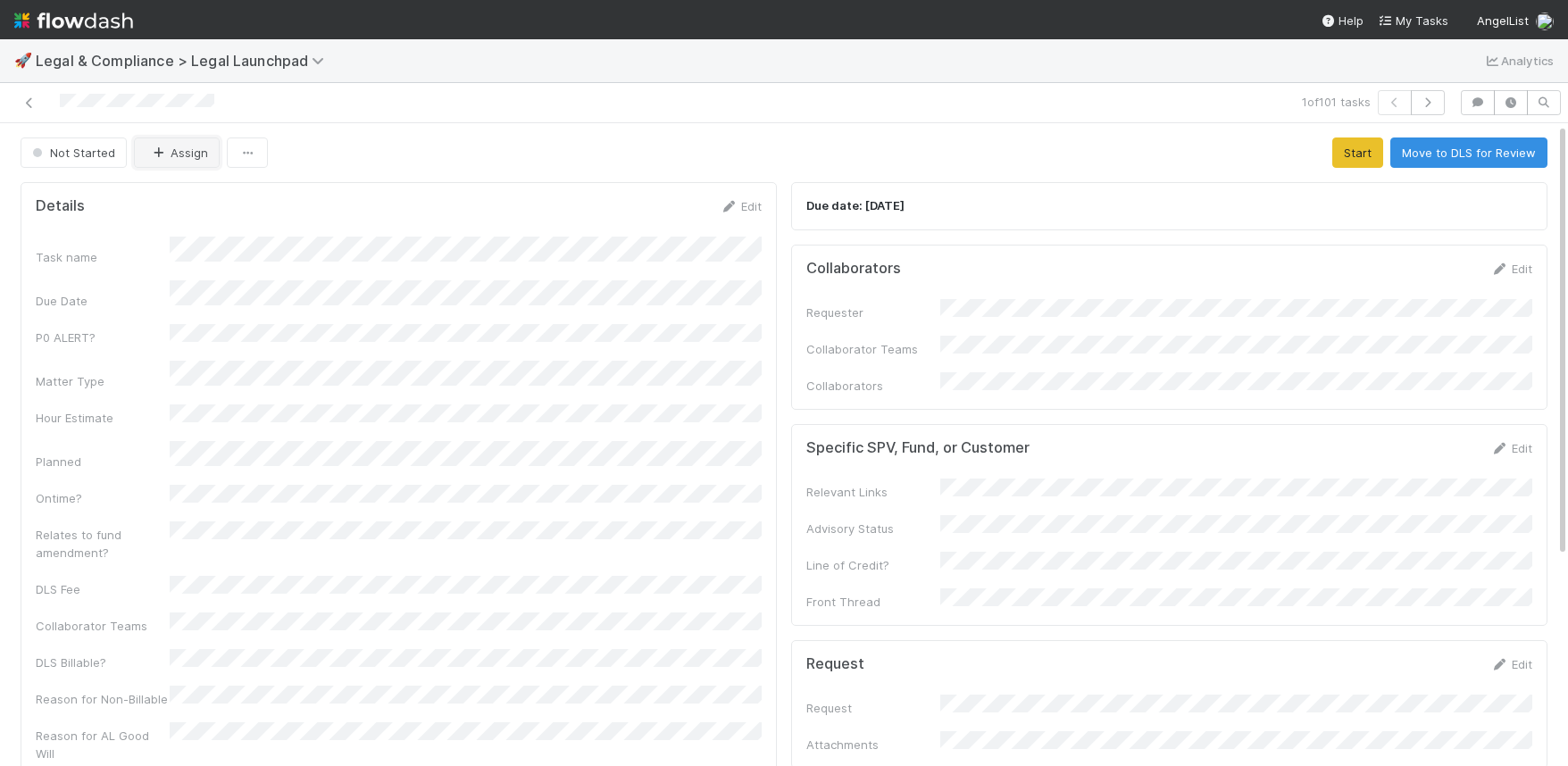
click at [180, 153] on button "Assign" at bounding box center [177, 152] width 86 height 31
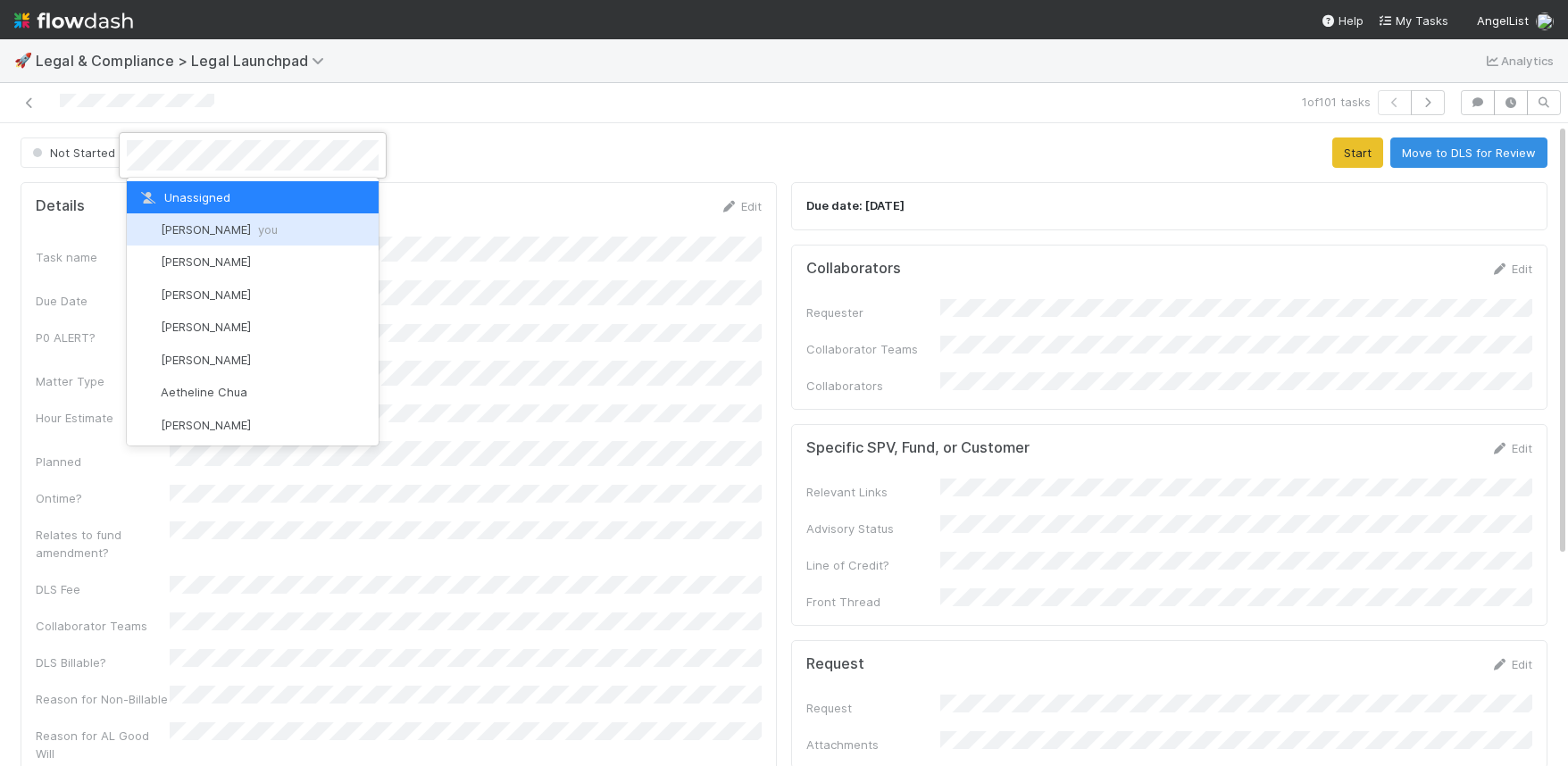
click at [172, 228] on span "Scarlett Grabowska you" at bounding box center [219, 230] width 117 height 14
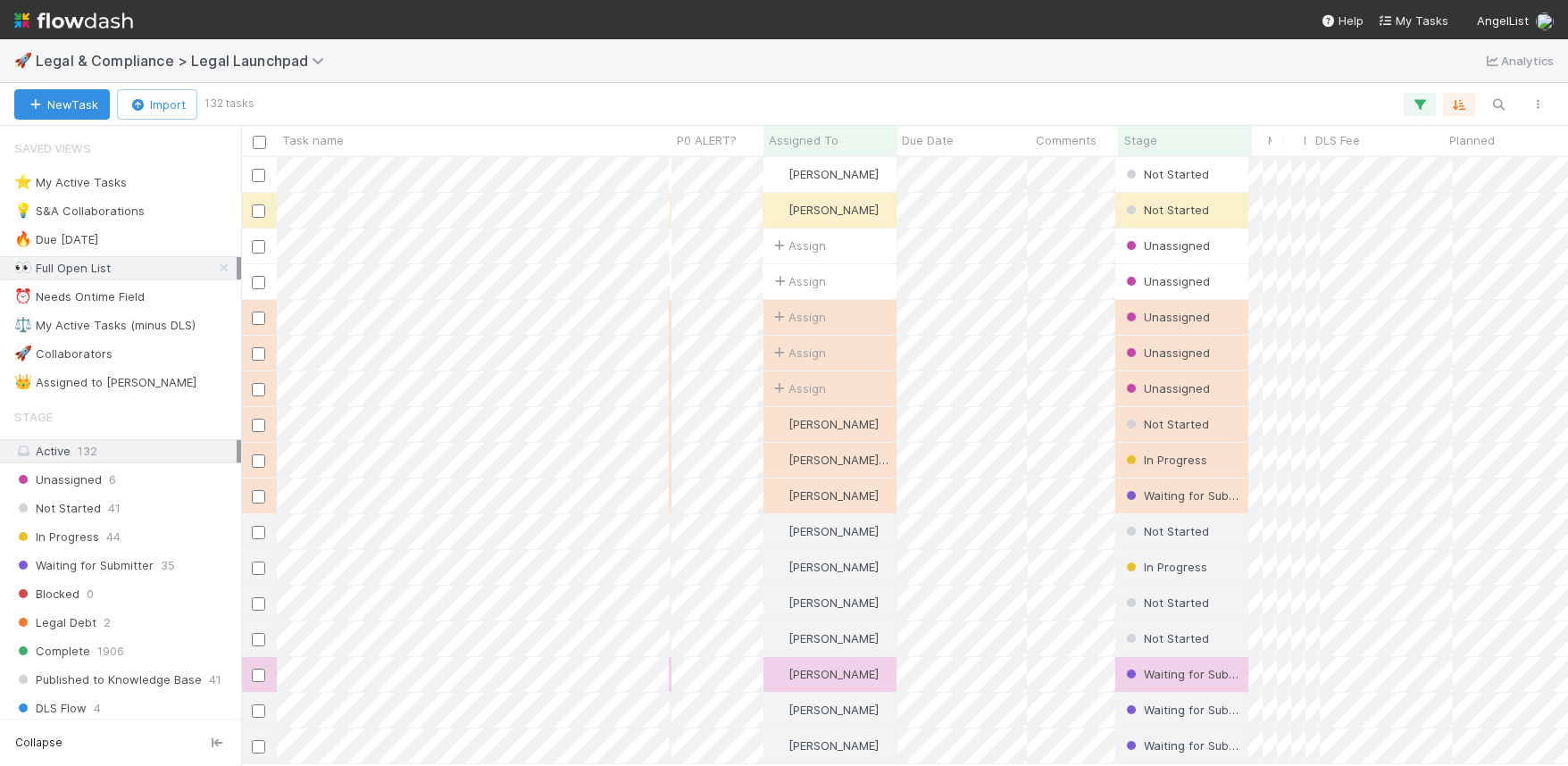
scroll to position [607, 1326]
drag, startPoint x: 222, startPoint y: 268, endPoint x: 170, endPoint y: 371, distance: 115.4
click at [221, 268] on icon at bounding box center [225, 268] width 18 height 12
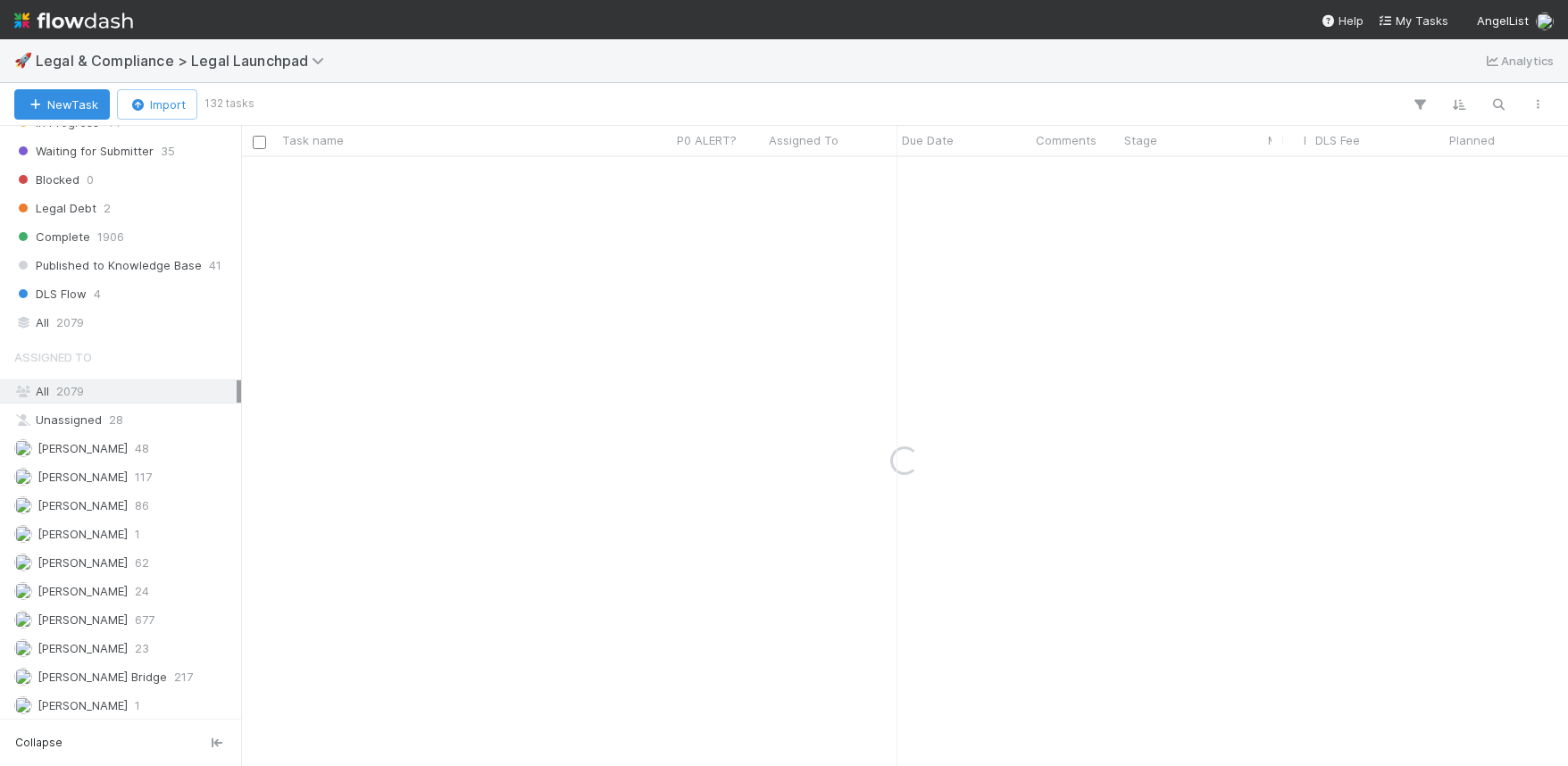
scroll to position [424, 0]
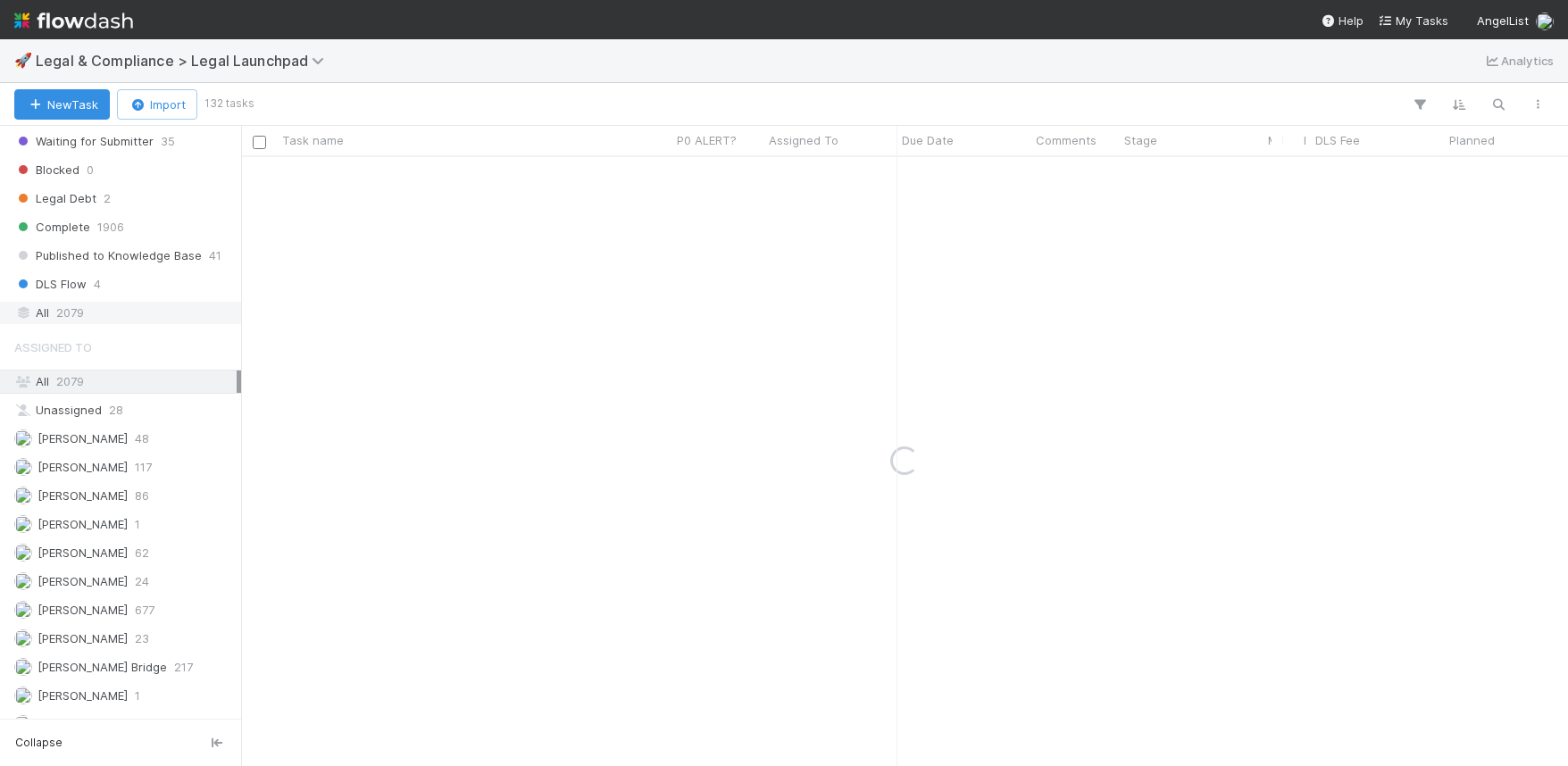
click at [77, 321] on span "2079" at bounding box center [69, 313] width 28 height 23
click at [1492, 109] on icon "button" at bounding box center [1499, 105] width 18 height 16
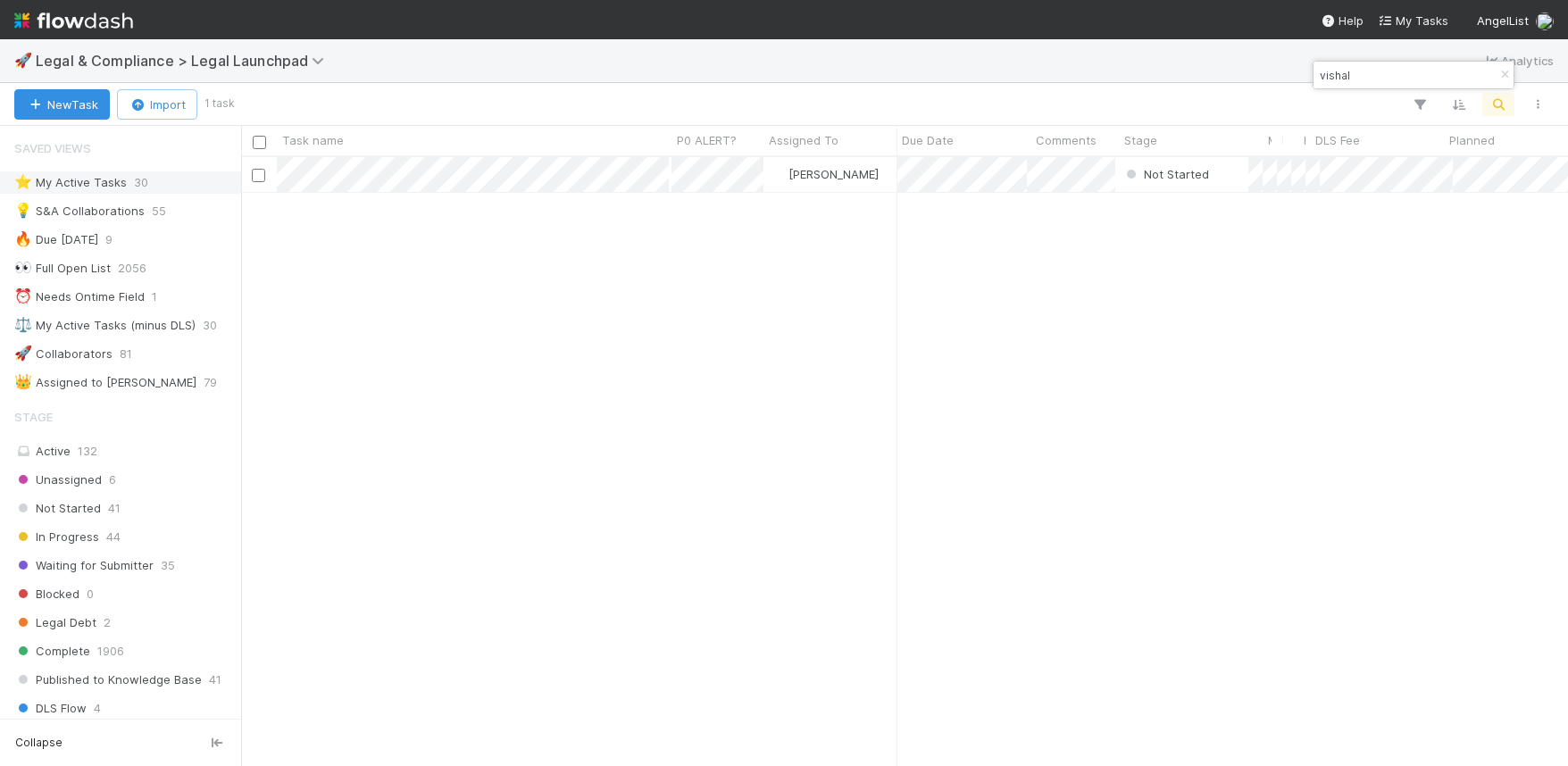
type input "vishal"
click at [81, 190] on div "⭐ My Active Tasks" at bounding box center [70, 182] width 113 height 23
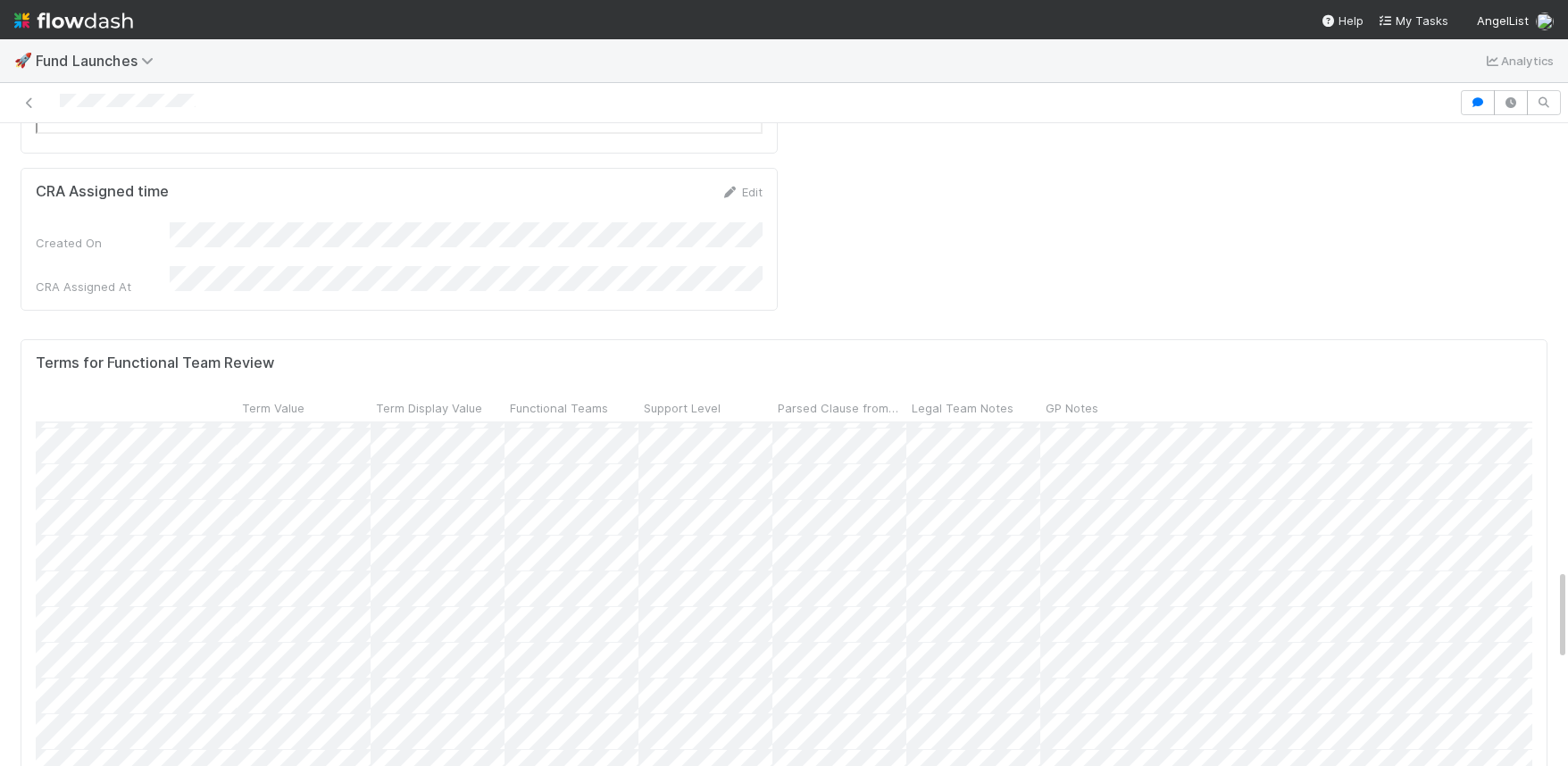
scroll to position [0, 631]
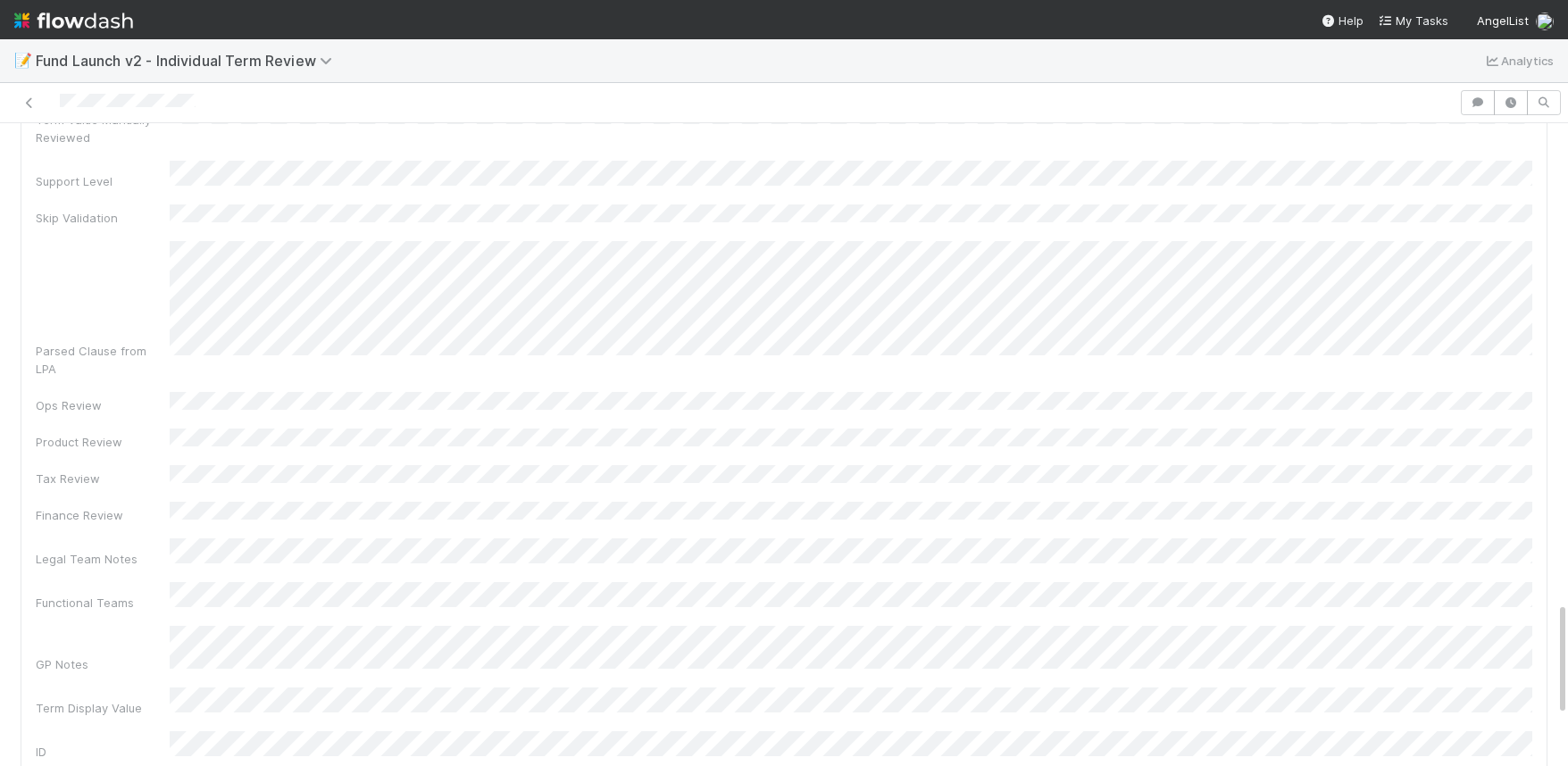
scroll to position [2677, 0]
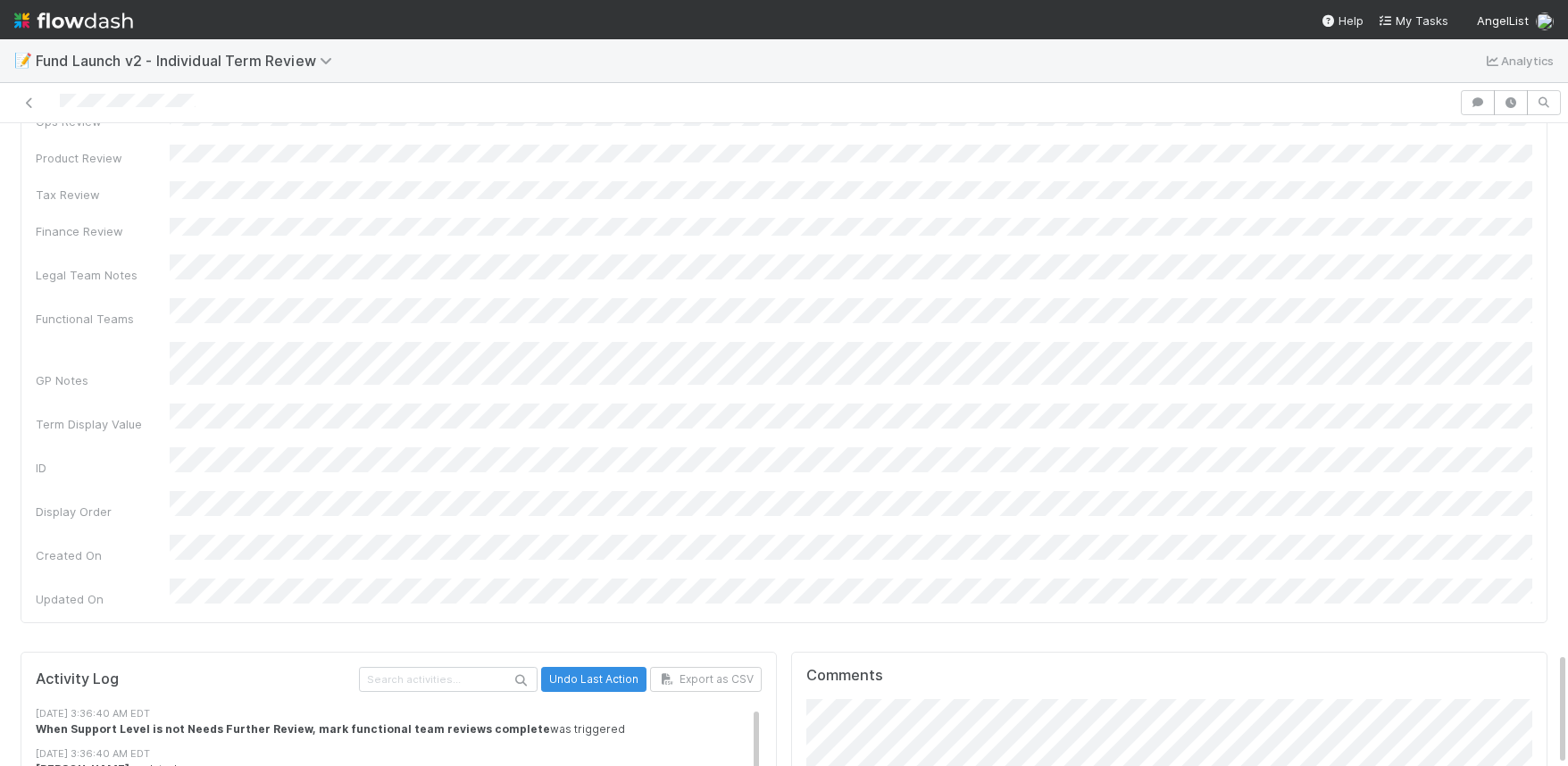
scroll to position [2980, 0]
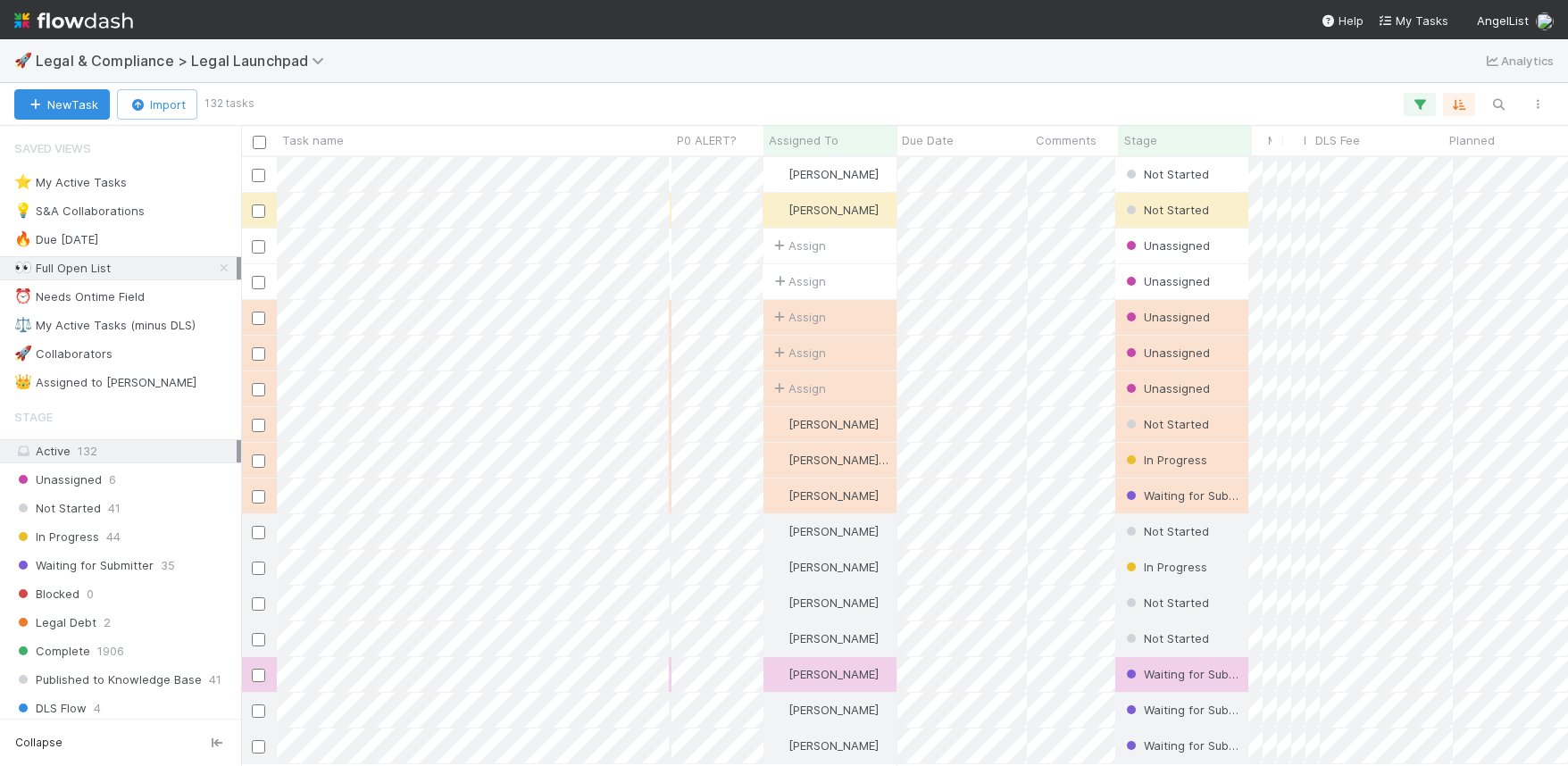
scroll to position [607, 1326]
click at [225, 269] on icon at bounding box center [225, 268] width 18 height 12
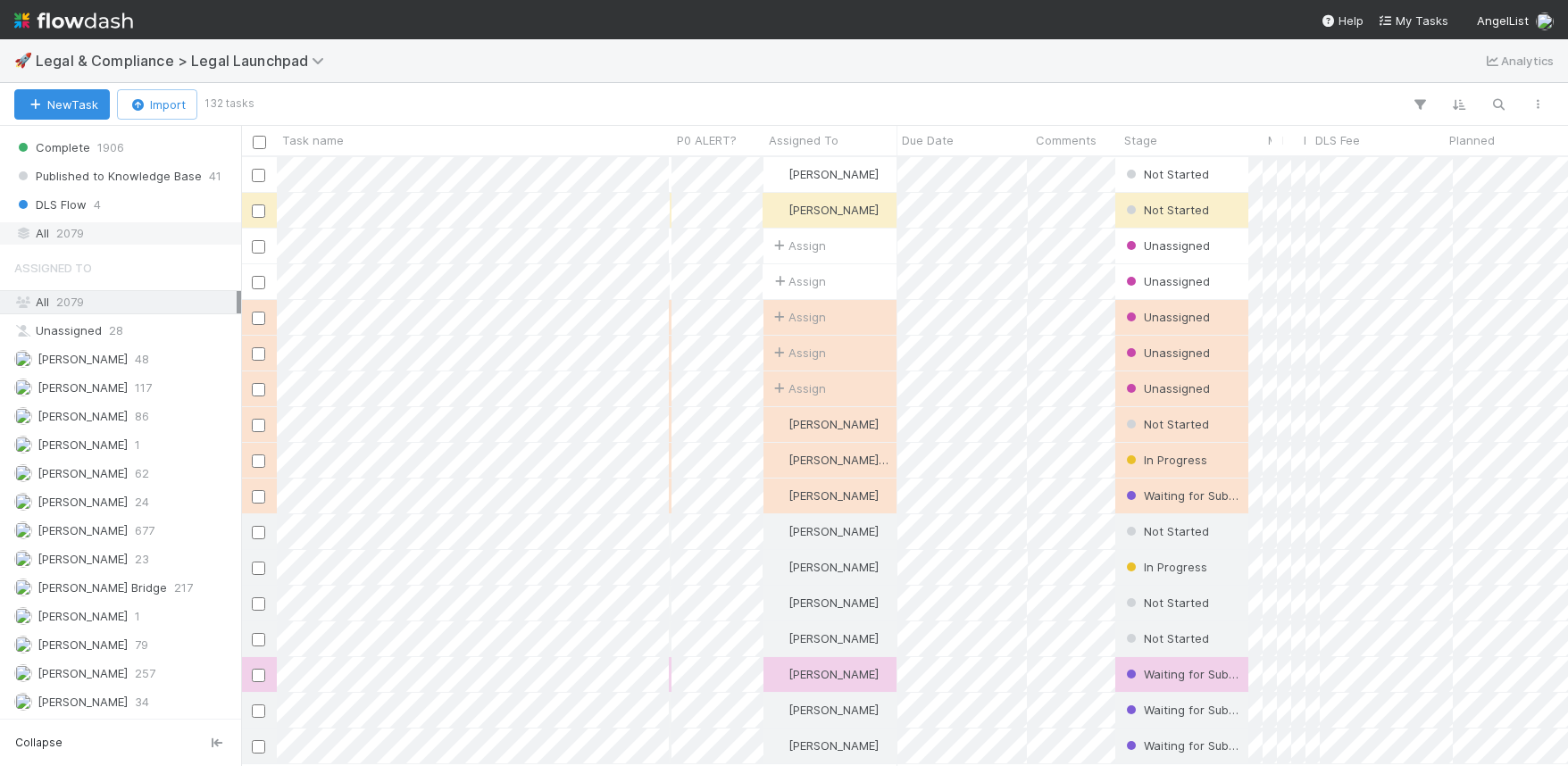
scroll to position [607, 1326]
click at [143, 225] on div "All 2079" at bounding box center [125, 233] width 223 height 23
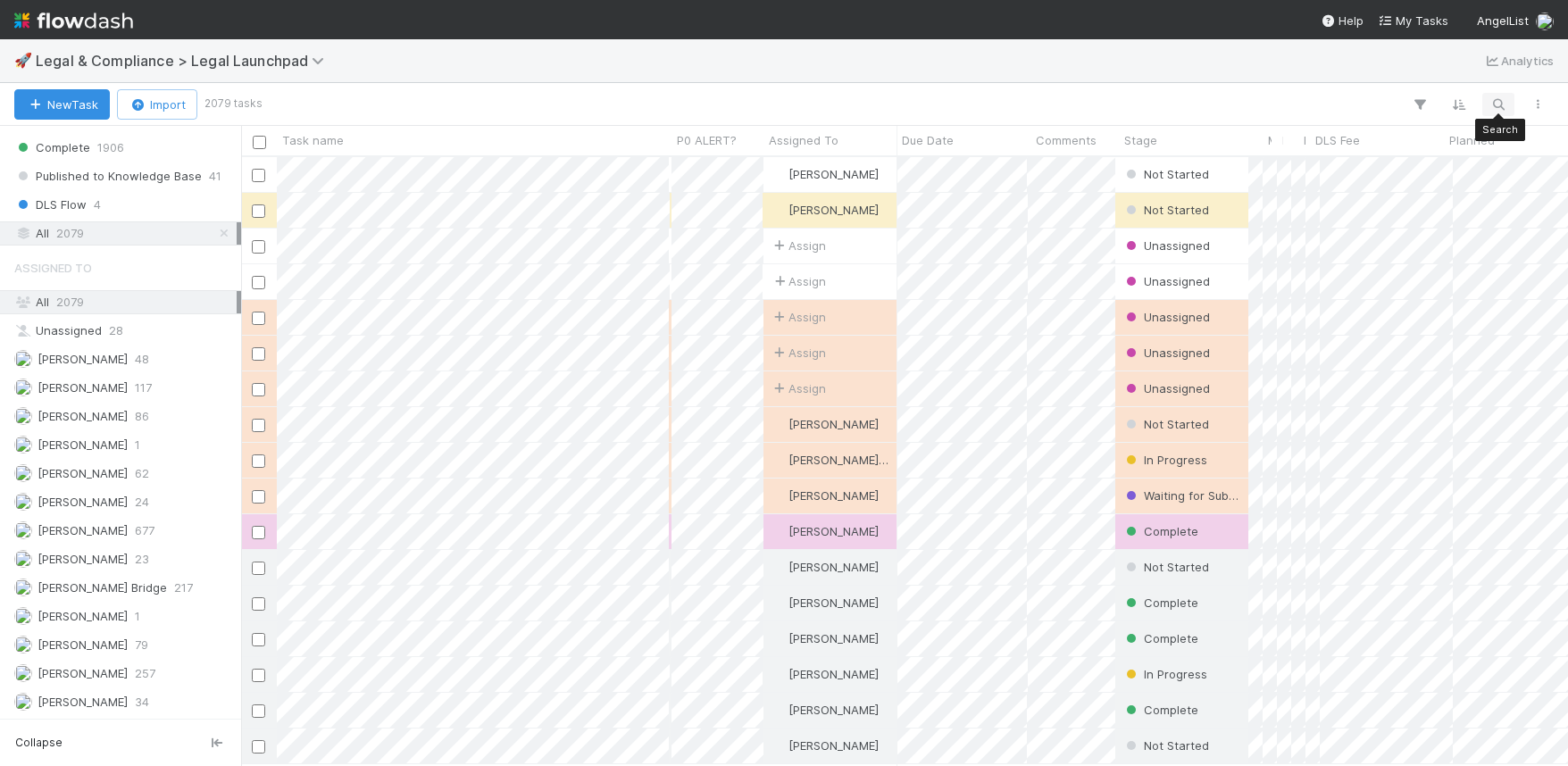
scroll to position [607, 1326]
click at [1491, 97] on icon "button" at bounding box center [1499, 105] width 18 height 16
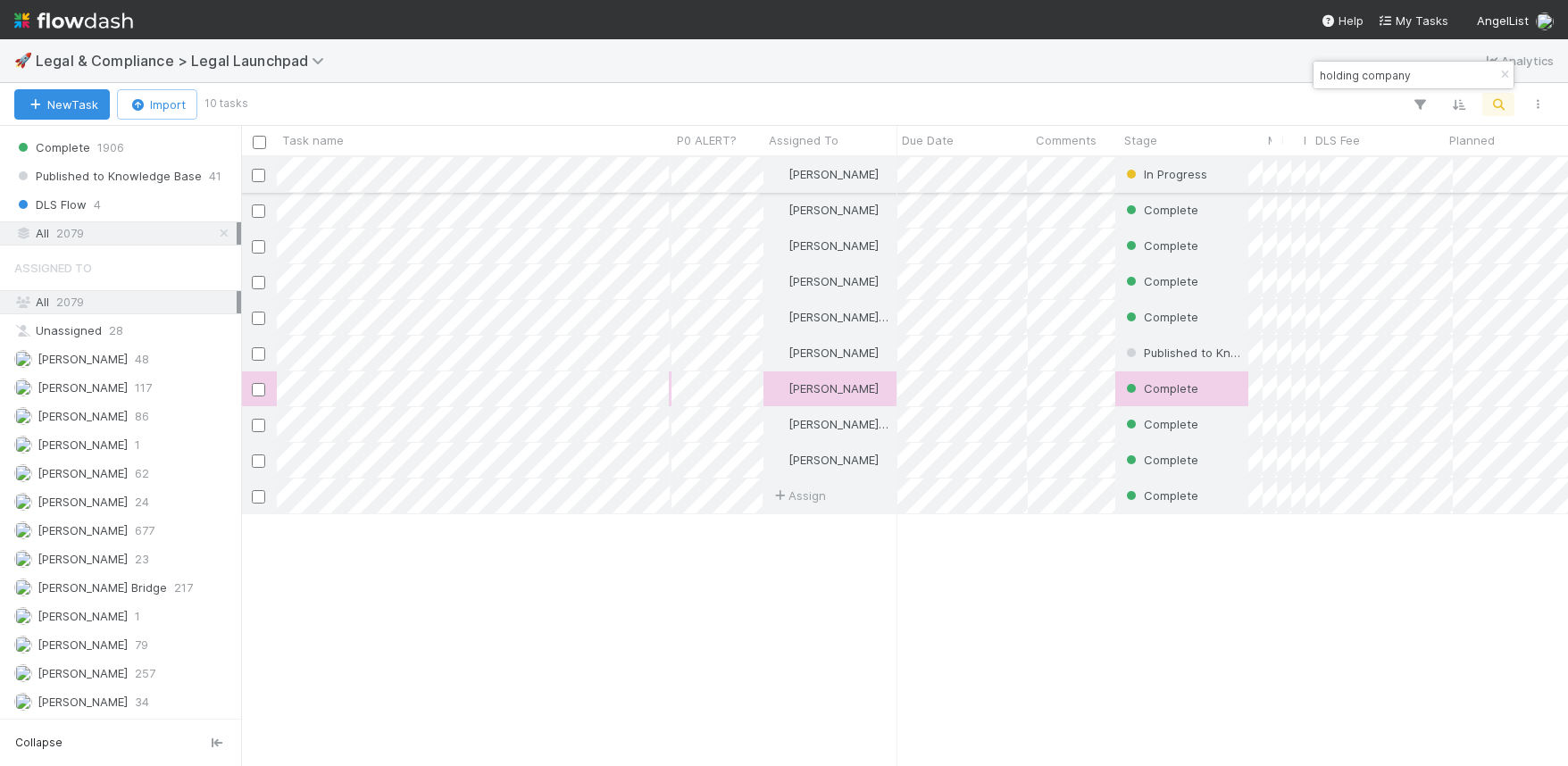
type input "holding company"
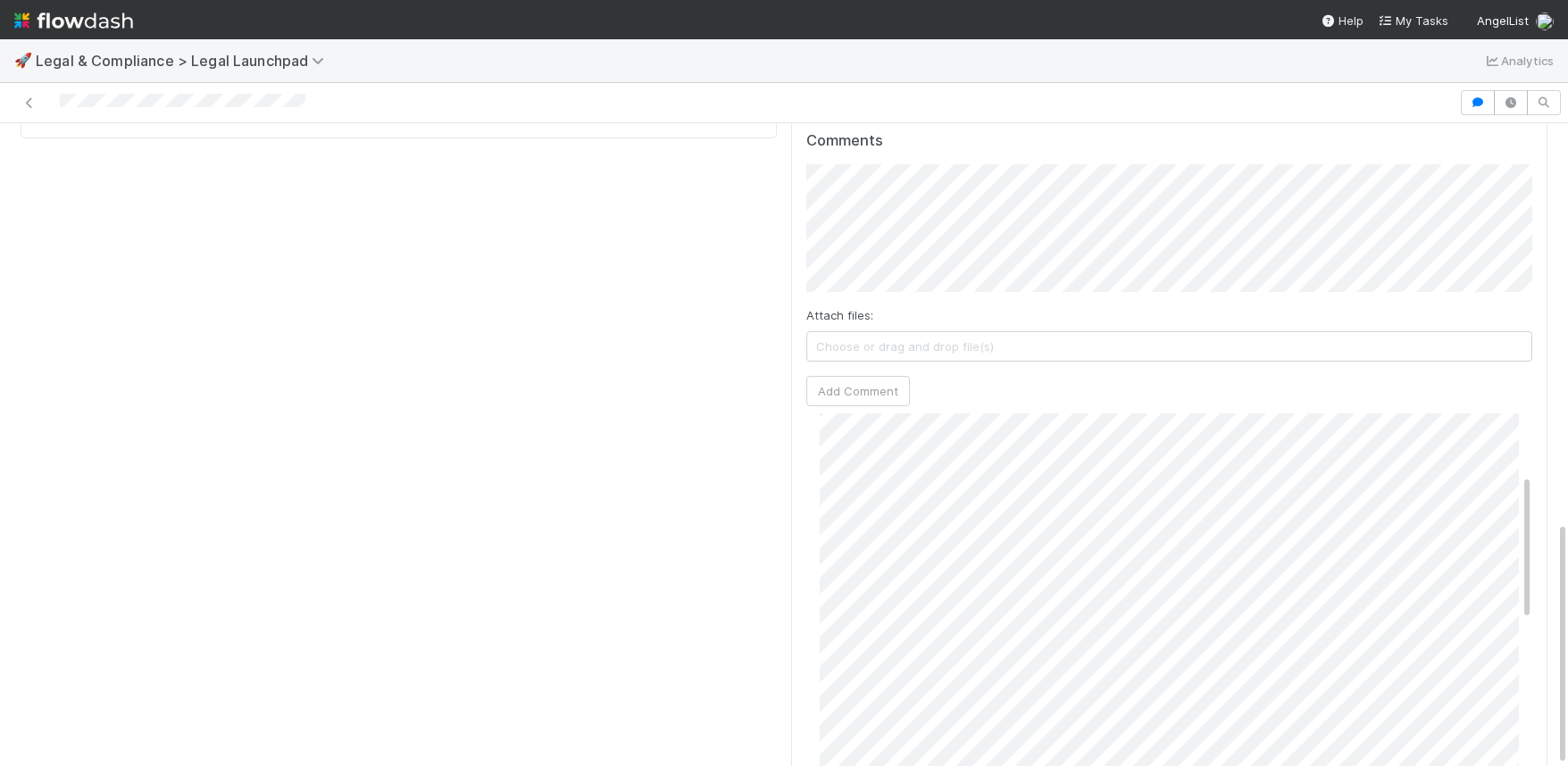
scroll to position [168, 0]
